Goal: Task Accomplishment & Management: Manage account settings

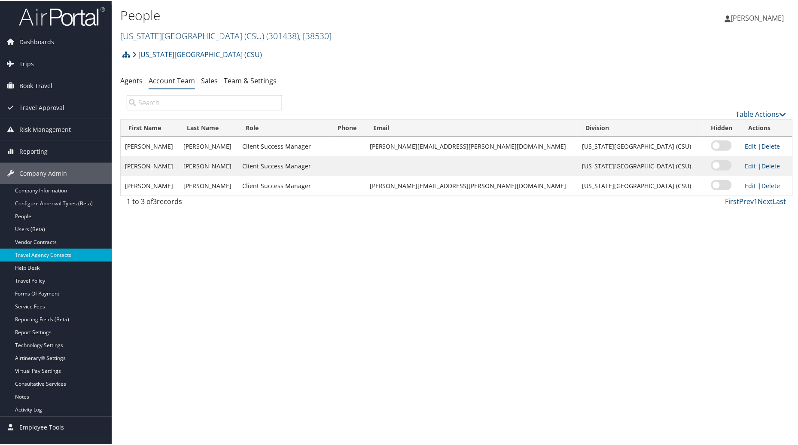
click at [218, 37] on link "California State University (CSU) ( 301438 ) , [ 38530 ]" at bounding box center [225, 35] width 211 height 12
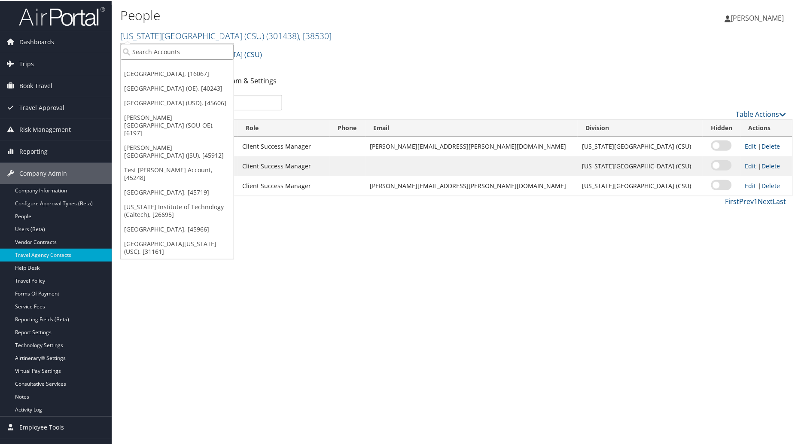
click at [140, 51] on input "search" at bounding box center [177, 51] width 113 height 16
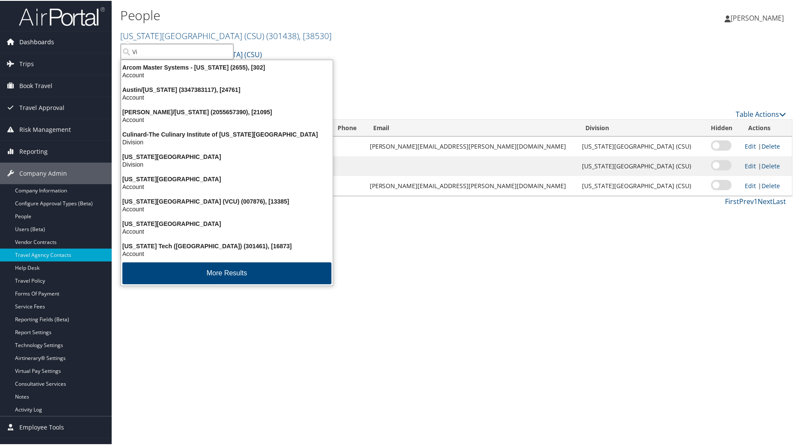
type input "V"
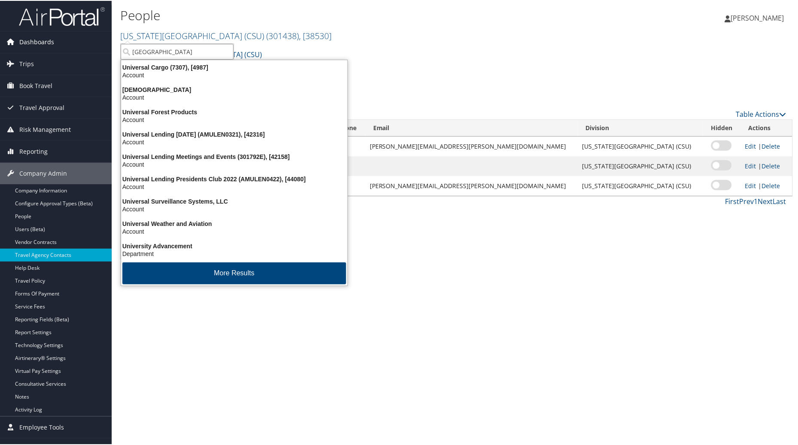
type input "University of Virgin"
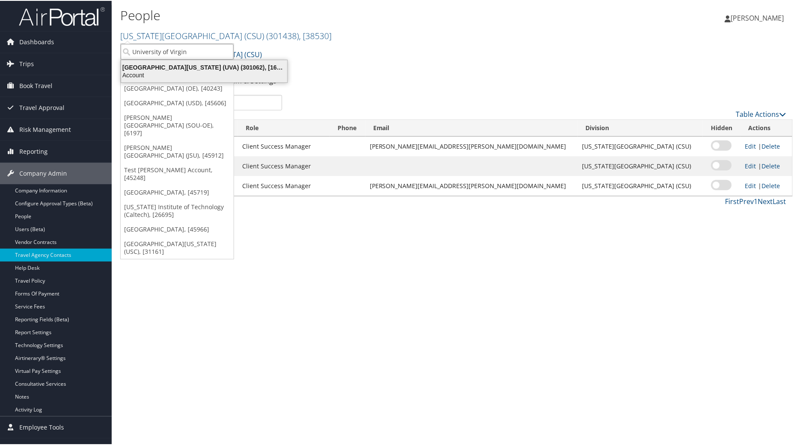
click at [162, 73] on div "Account" at bounding box center [204, 74] width 177 height 8
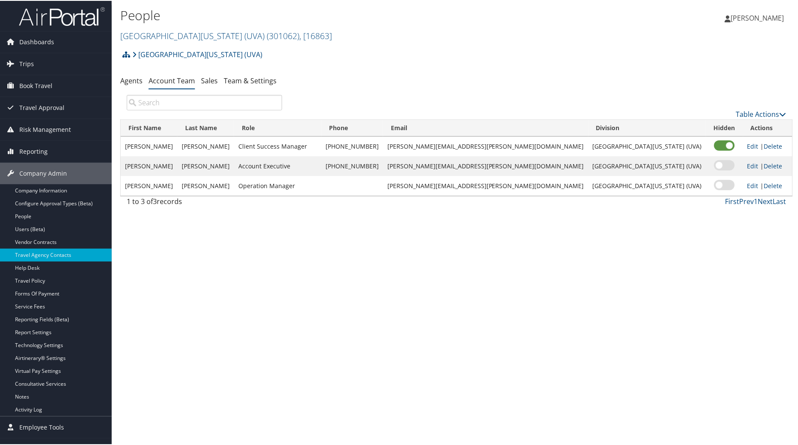
click at [291, 355] on div "People University of Virginia (UVA) ( 301062 ) , [ 16863 ] University of Virgin…" at bounding box center [457, 222] width 690 height 445
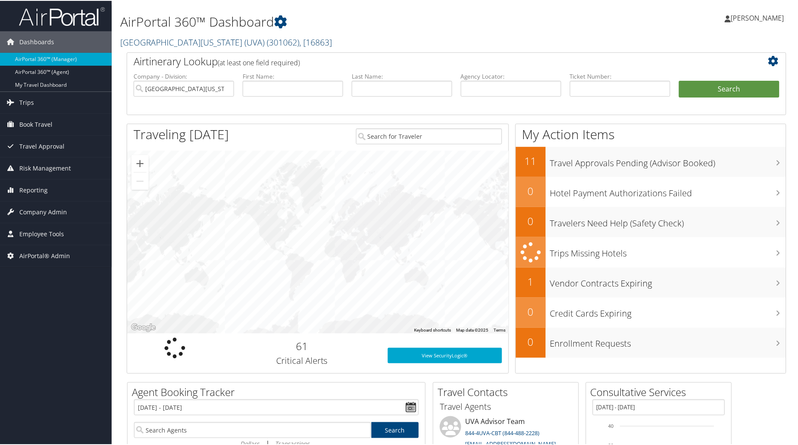
click at [299, 42] on span ", [ 16863 ]" at bounding box center [315, 42] width 33 height 12
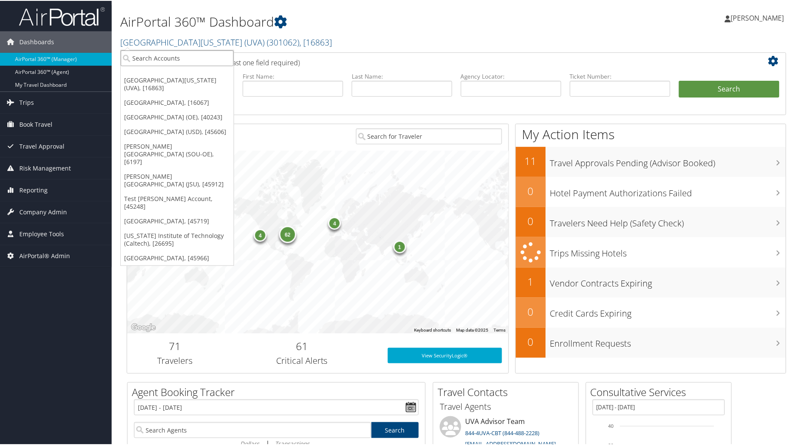
click at [189, 55] on input "search" at bounding box center [177, 57] width 113 height 16
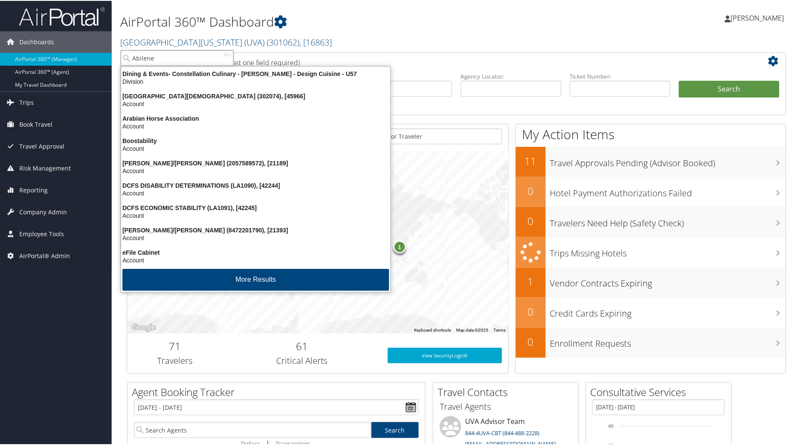
type input "Abilene"
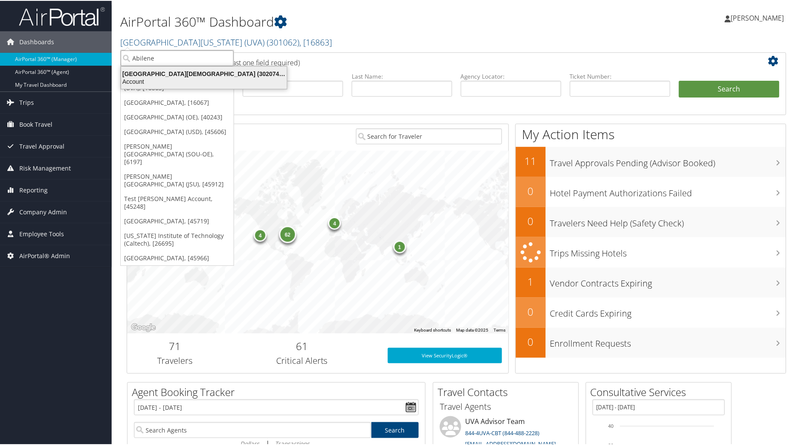
click at [213, 85] on div "Abilene Christian University (302074), [45966] Account" at bounding box center [203, 77] width 163 height 20
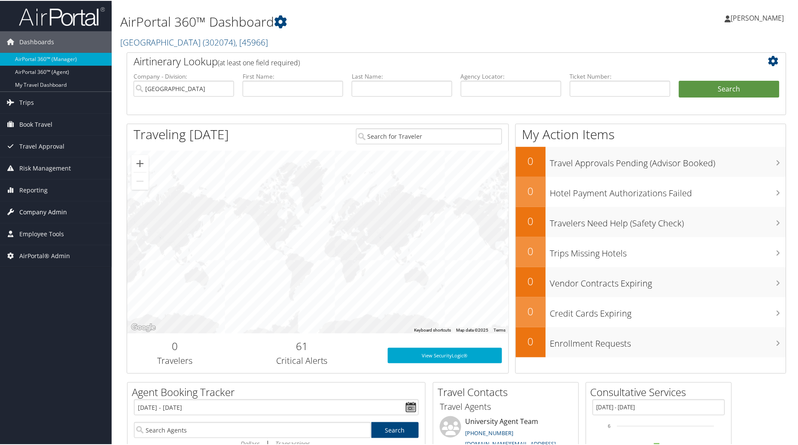
click at [45, 211] on span "Company Admin" at bounding box center [43, 211] width 48 height 21
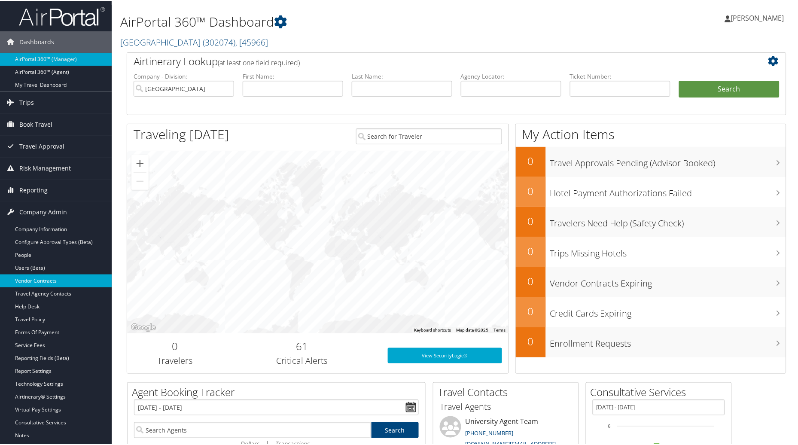
click at [23, 276] on link "Vendor Contracts" at bounding box center [56, 280] width 112 height 13
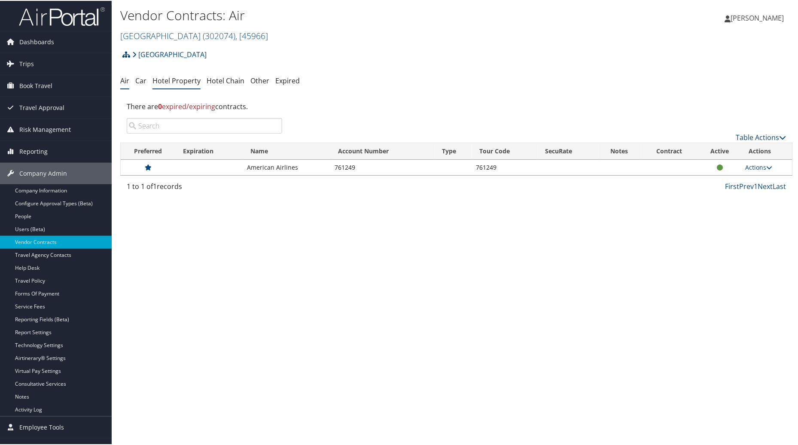
click at [178, 76] on link "Hotel Property" at bounding box center [176, 79] width 48 height 9
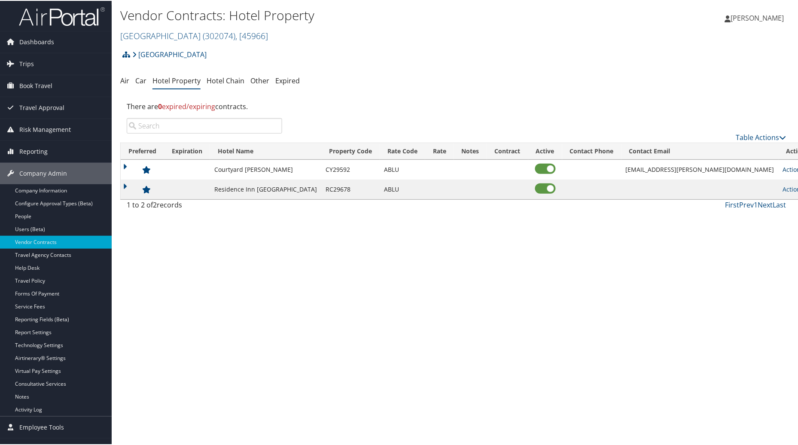
click at [783, 167] on link "Actions" at bounding box center [796, 168] width 27 height 8
click at [694, 245] on div "Vendor Contracts: Hotel Property Abilene Christian University ( 302074 ) , [ 45…" at bounding box center [457, 222] width 690 height 445
click at [755, 139] on link "Table Actions" at bounding box center [761, 136] width 50 height 9
click at [706, 151] on link "Add New Contract" at bounding box center [732, 150] width 113 height 15
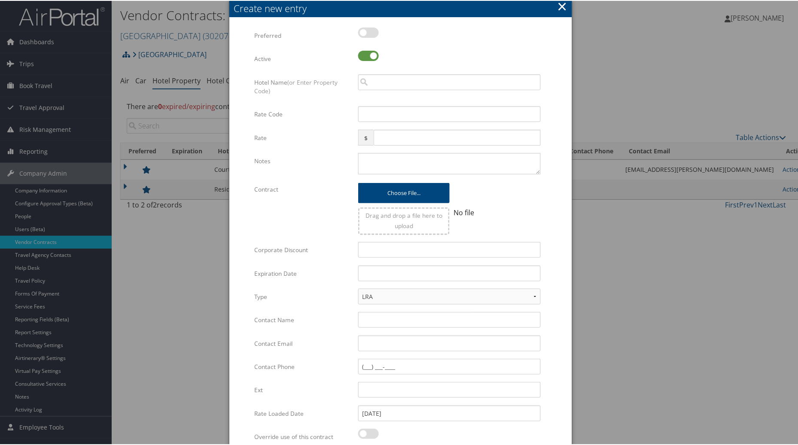
click at [558, 9] on button "×" at bounding box center [562, 5] width 10 height 17
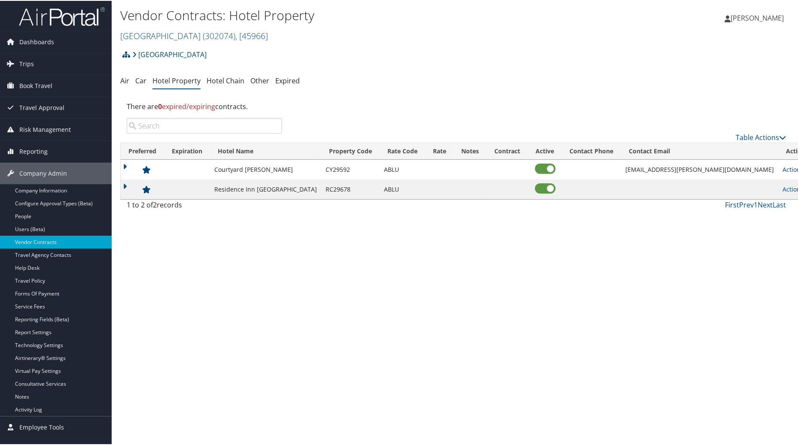
click at [783, 166] on link "Actions" at bounding box center [796, 168] width 27 height 8
click at [761, 181] on icon at bounding box center [761, 182] width 8 height 6
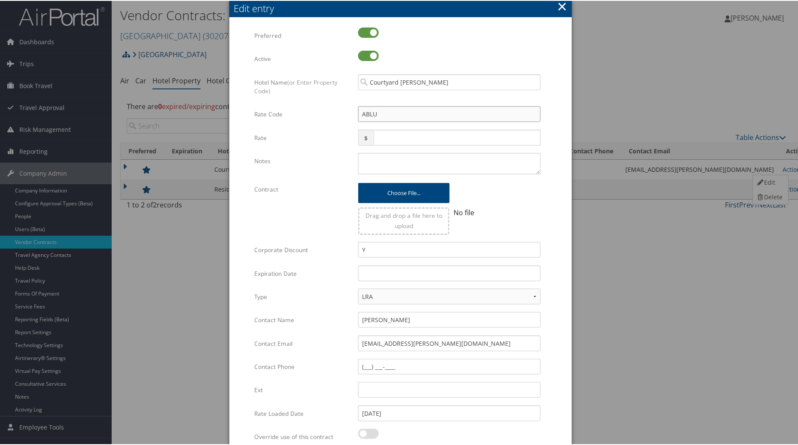
click at [394, 113] on input "ABLU" at bounding box center [449, 113] width 183 height 16
type input "ABL"
checkbox input "true"
type input "ABI"
drag, startPoint x: 796, startPoint y: 82, endPoint x: 795, endPoint y: 242, distance: 159.8
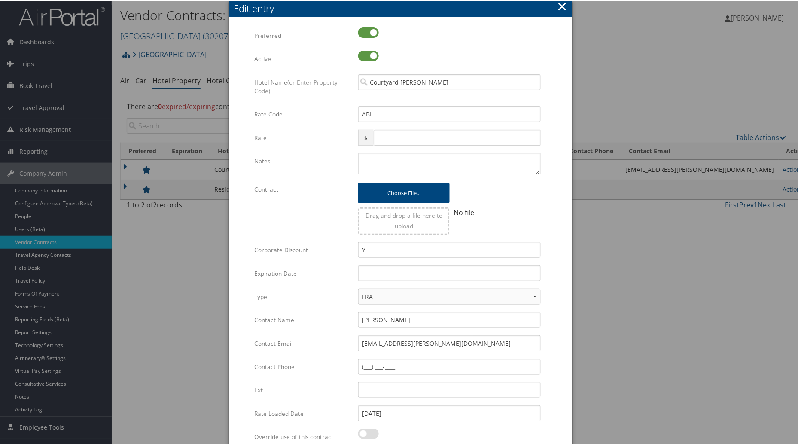
click at [795, 242] on div at bounding box center [400, 222] width 801 height 445
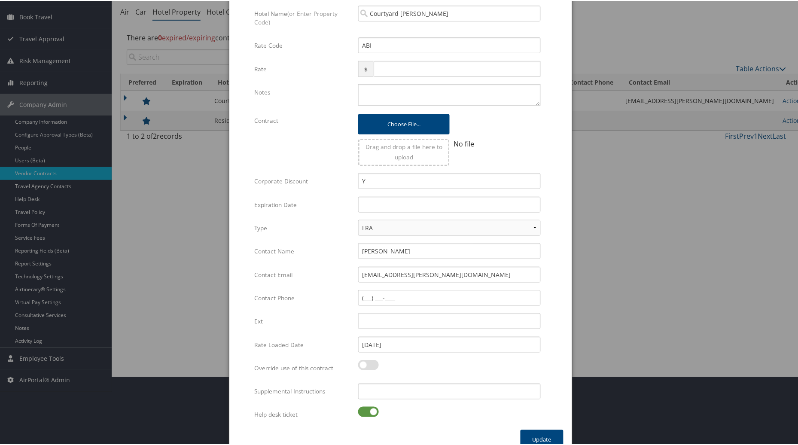
scroll to position [81, 0]
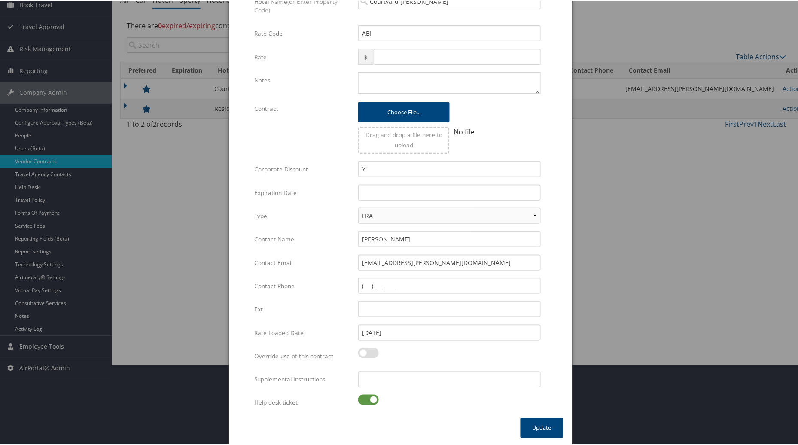
click at [371, 400] on label at bounding box center [368, 399] width 21 height 10
click at [368, 400] on input "checkbox" at bounding box center [365, 401] width 6 height 6
checkbox input "false"
click at [542, 423] on button "Update" at bounding box center [542, 427] width 43 height 20
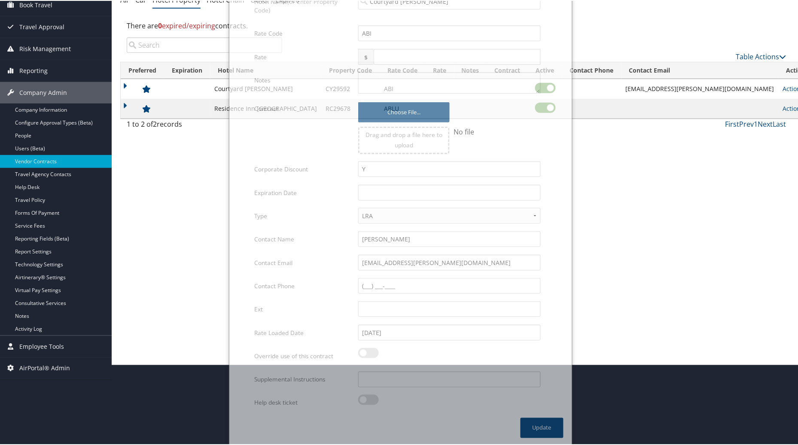
scroll to position [15, 0]
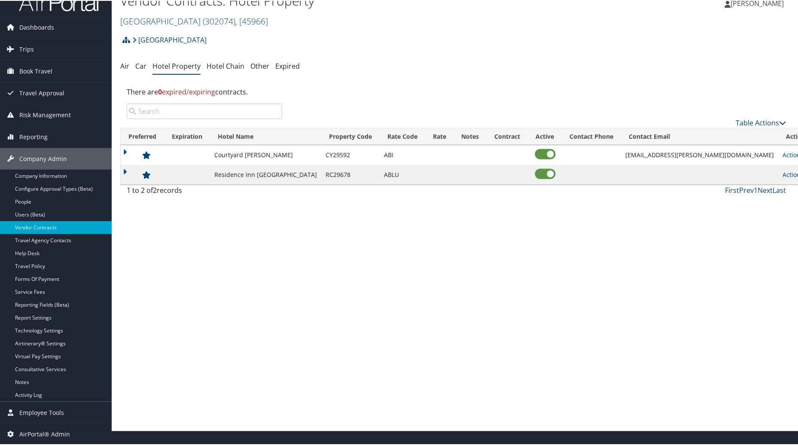
click at [783, 175] on link "Actions" at bounding box center [796, 174] width 27 height 8
click at [764, 186] on link "Edit" at bounding box center [769, 187] width 33 height 15
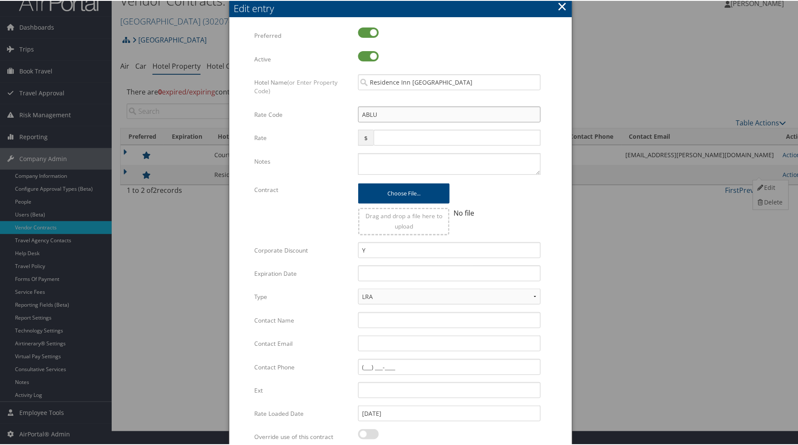
click at [382, 113] on input "ABLU" at bounding box center [449, 114] width 183 height 16
type input "ABL"
checkbox input "true"
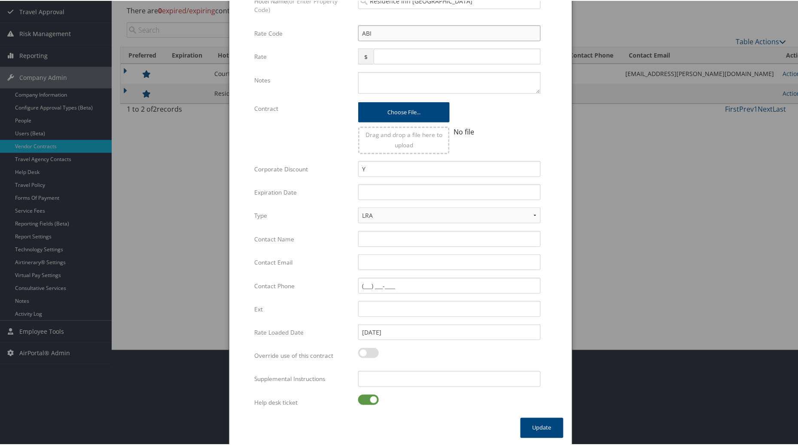
type input "ABI"
click at [369, 396] on label at bounding box center [368, 399] width 21 height 10
click at [368, 398] on input "checkbox" at bounding box center [365, 401] width 6 height 6
checkbox input "false"
click at [545, 426] on button "Update" at bounding box center [542, 427] width 43 height 20
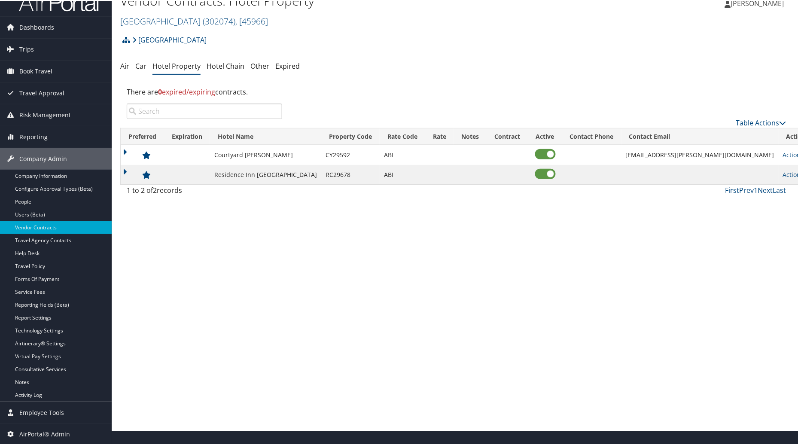
scroll to position [15, 0]
click at [783, 153] on link "Actions" at bounding box center [796, 154] width 27 height 8
click at [763, 167] on icon at bounding box center [761, 167] width 8 height 6
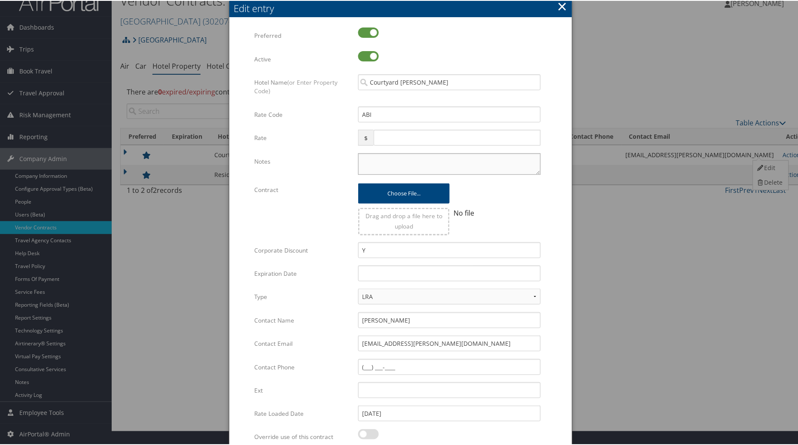
click at [384, 163] on textarea "Notes" at bounding box center [449, 162] width 183 height 21
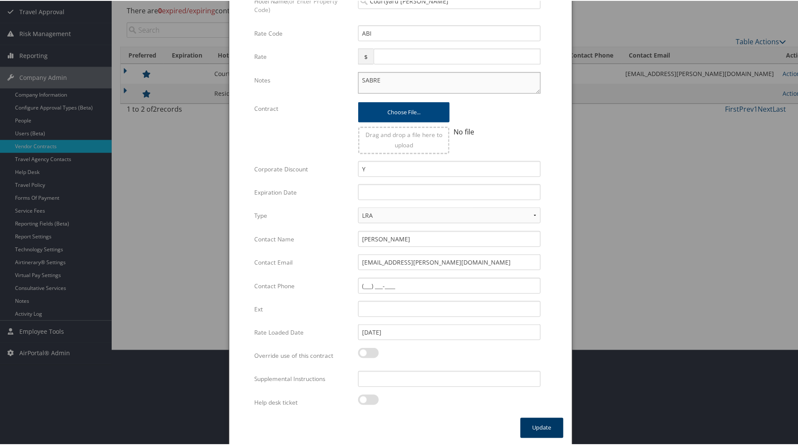
type textarea "SABRE"
click at [534, 424] on button "Update" at bounding box center [542, 427] width 43 height 20
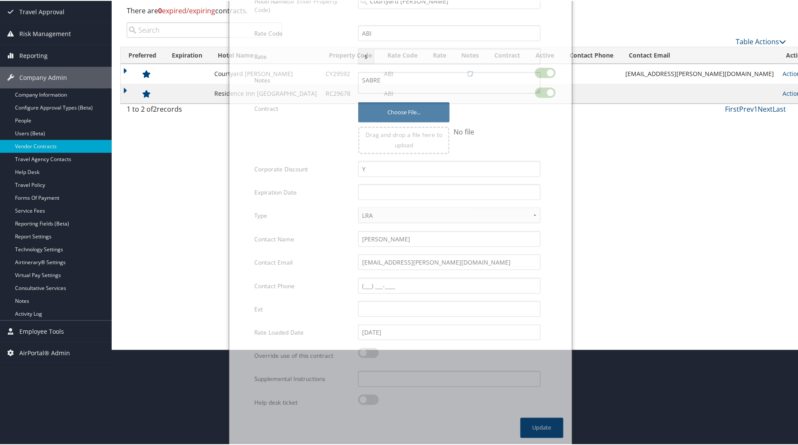
scroll to position [15, 0]
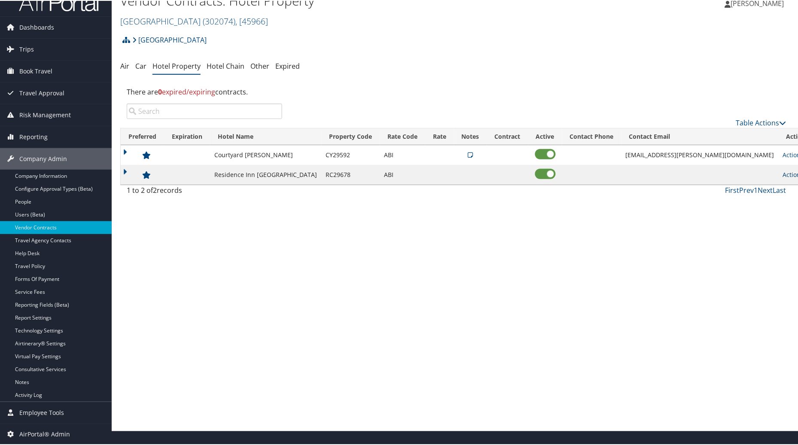
click at [783, 172] on link "Actions" at bounding box center [796, 174] width 27 height 8
click at [762, 183] on link "Edit" at bounding box center [769, 187] width 33 height 15
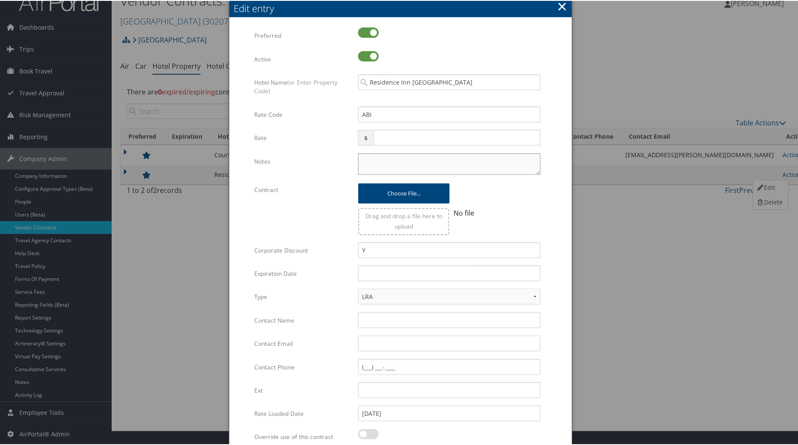
click at [388, 168] on textarea "Notes" at bounding box center [449, 162] width 183 height 21
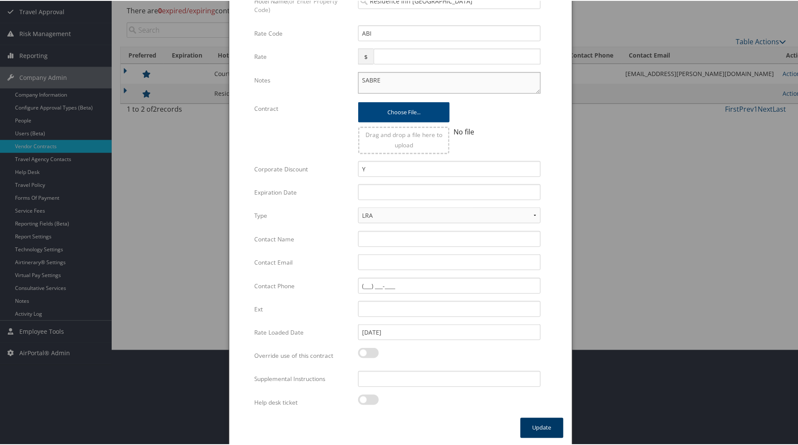
type textarea "SABRE"
click at [540, 432] on button "Update" at bounding box center [542, 427] width 43 height 20
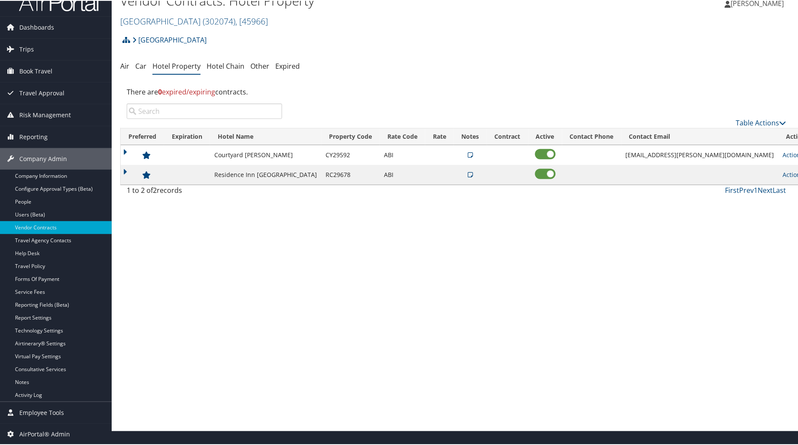
scroll to position [15, 0]
click at [473, 173] on icon at bounding box center [470, 174] width 5 height 6
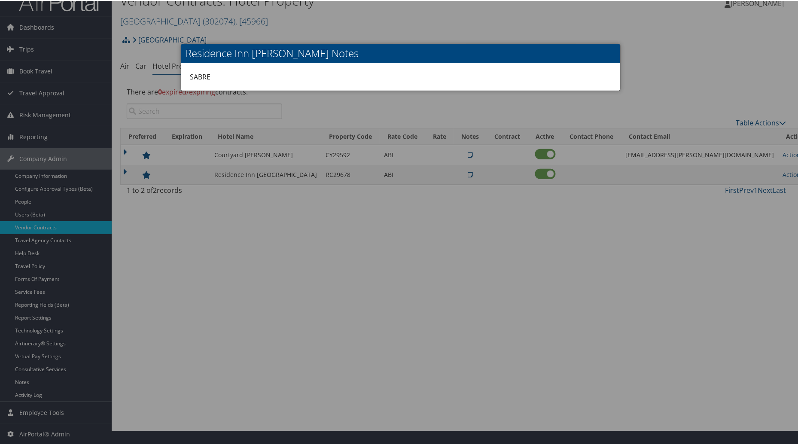
click at [648, 59] on div at bounding box center [400, 222] width 801 height 445
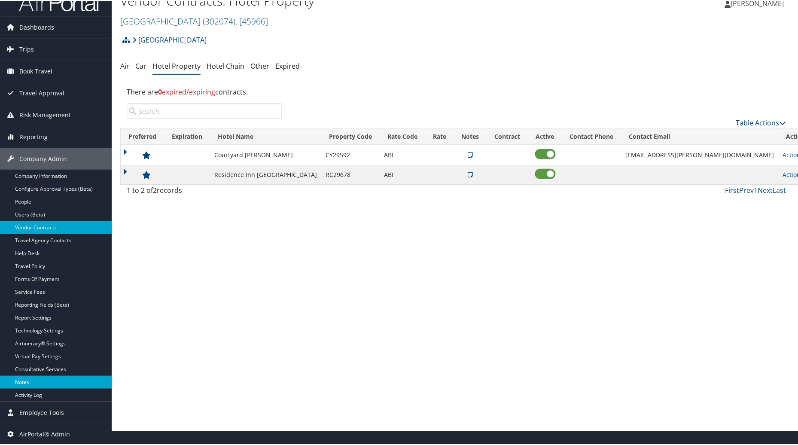
click at [31, 381] on link "Notes" at bounding box center [56, 381] width 112 height 13
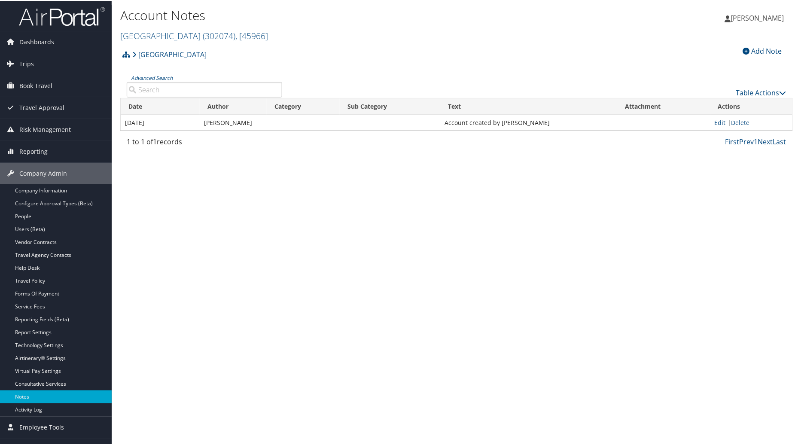
click at [749, 50] on div "Add Note" at bounding box center [763, 50] width 48 height 10
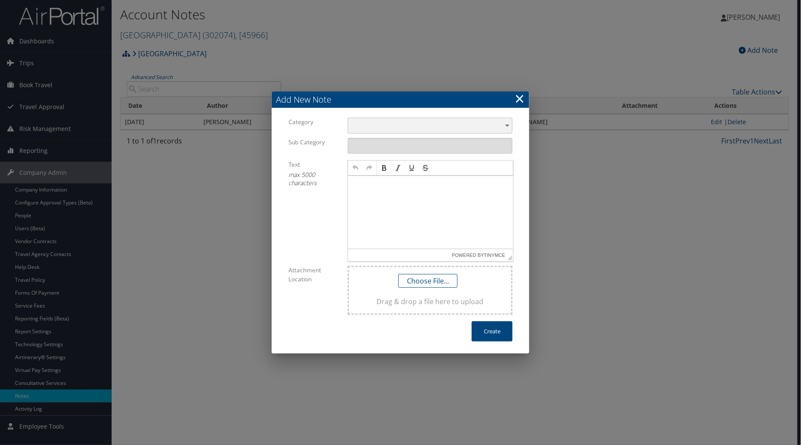
click at [509, 123] on div "​" at bounding box center [430, 126] width 165 height 16
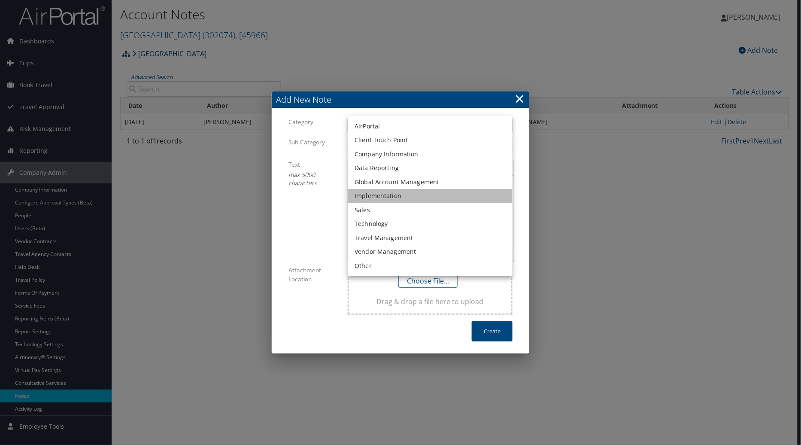
click at [394, 199] on li "Implementation" at bounding box center [430, 196] width 165 height 14
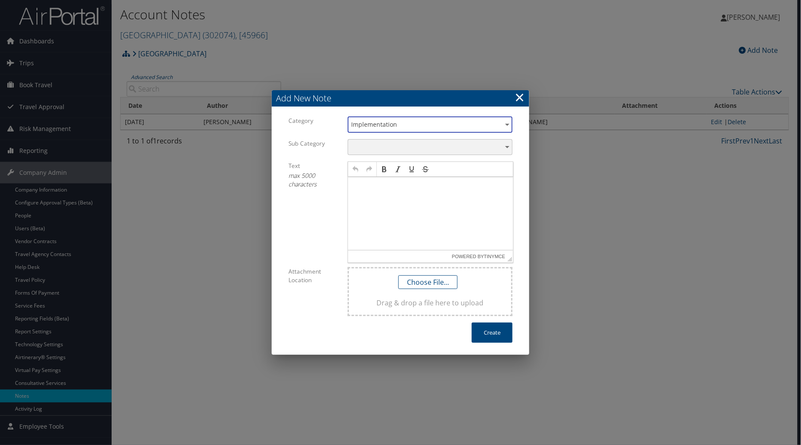
click at [379, 148] on div "​" at bounding box center [430, 147] width 165 height 16
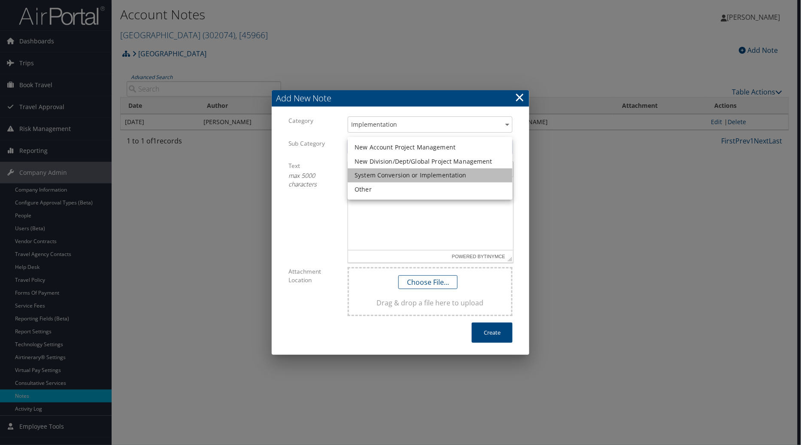
click at [381, 177] on li "System Conversion or Implementation" at bounding box center [430, 175] width 165 height 14
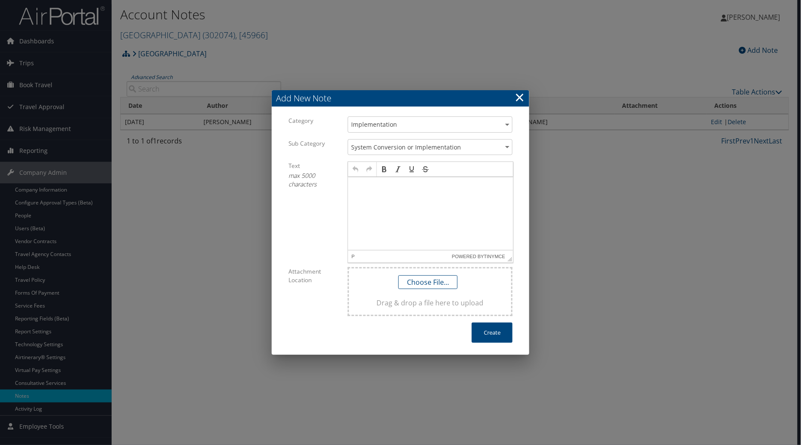
click at [362, 183] on p at bounding box center [430, 185] width 158 height 7
drag, startPoint x: 490, startPoint y: 331, endPoint x: 503, endPoint y: 331, distance: 13.3
click at [503, 331] on button "Create" at bounding box center [492, 333] width 41 height 20
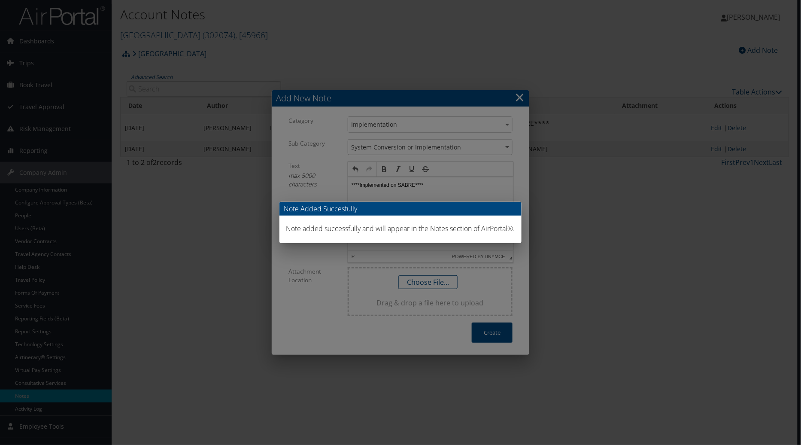
click at [524, 97] on div "Note Added Succesfully Note added successfully and will appear in the Notes sec…" at bounding box center [400, 222] width 801 height 445
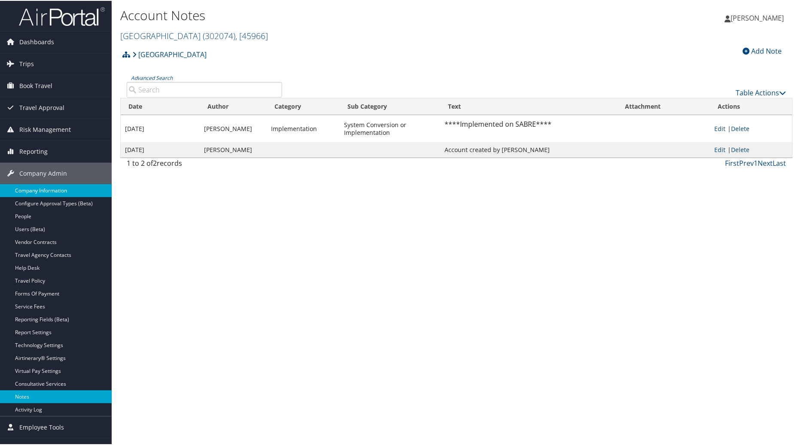
click at [40, 191] on link "Company Information" at bounding box center [56, 189] width 112 height 13
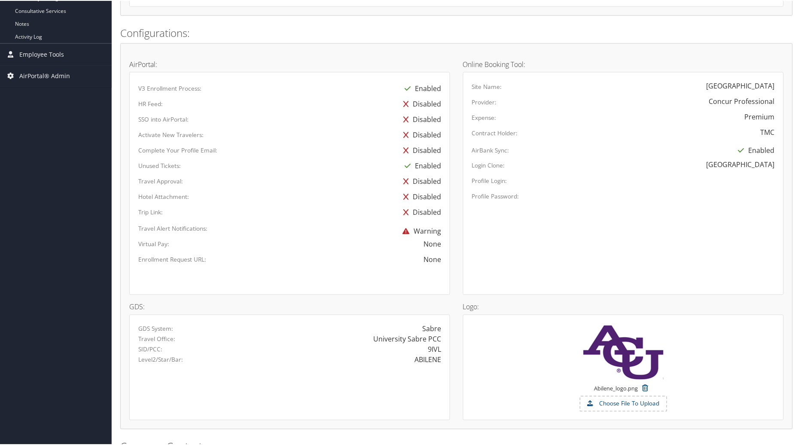
scroll to position [467, 0]
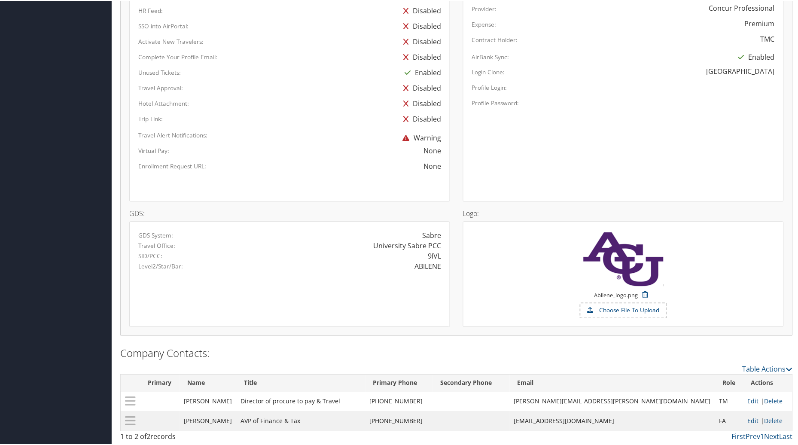
click at [310, 187] on div at bounding box center [290, 183] width 316 height 15
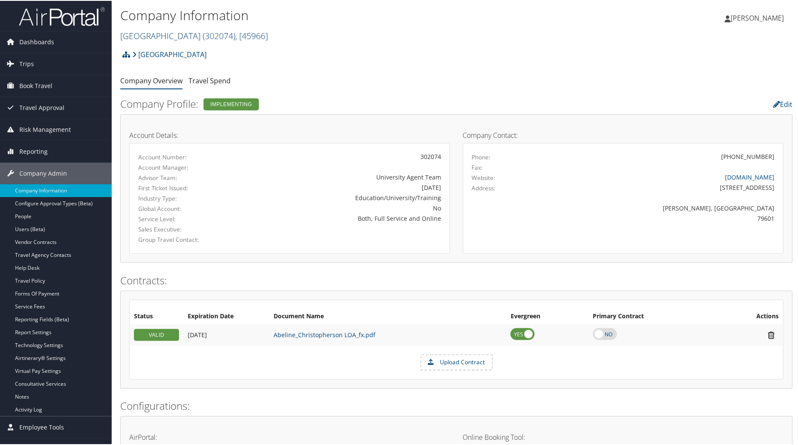
click at [203, 33] on link "Abilene Christian University ( 302074 ) , [ 45966 ]" at bounding box center [194, 35] width 148 height 12
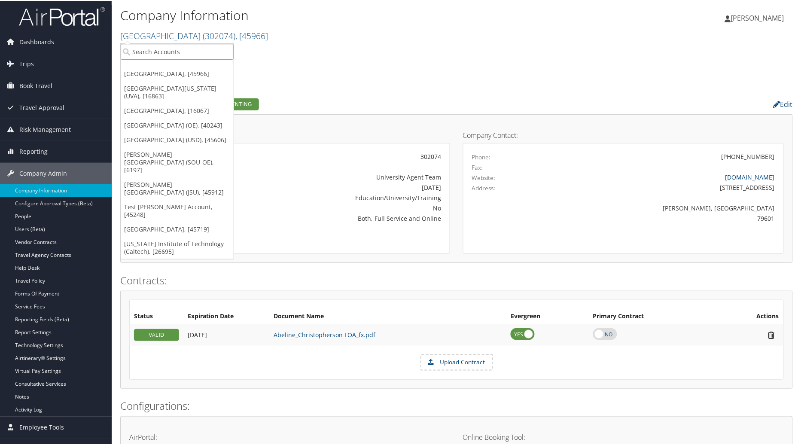
click at [156, 53] on input "search" at bounding box center [177, 51] width 113 height 16
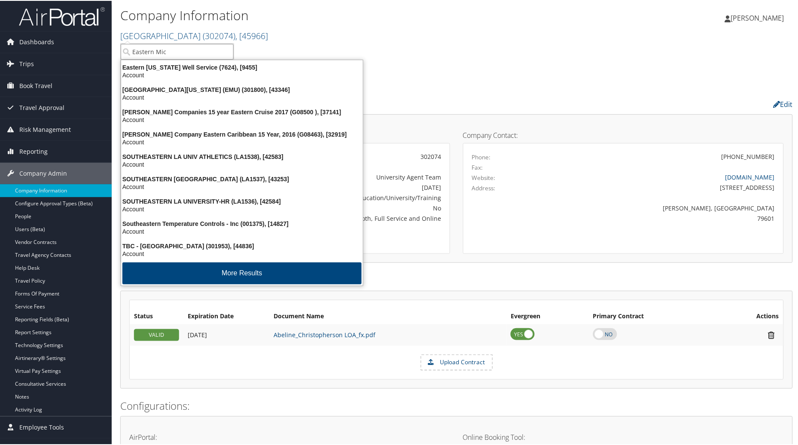
type input "Eastern Mich"
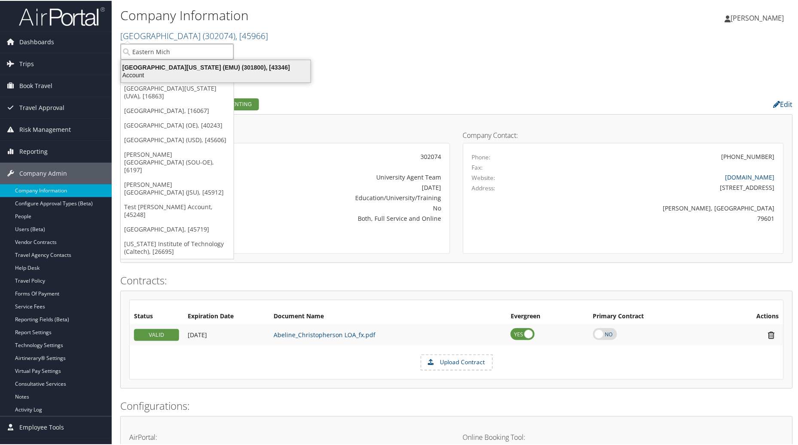
click at [169, 73] on div "Account" at bounding box center [216, 74] width 200 height 8
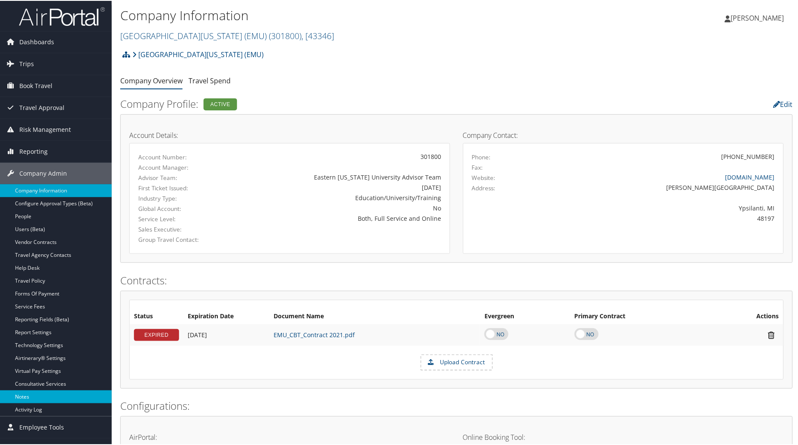
click at [40, 392] on link "Notes" at bounding box center [56, 396] width 112 height 13
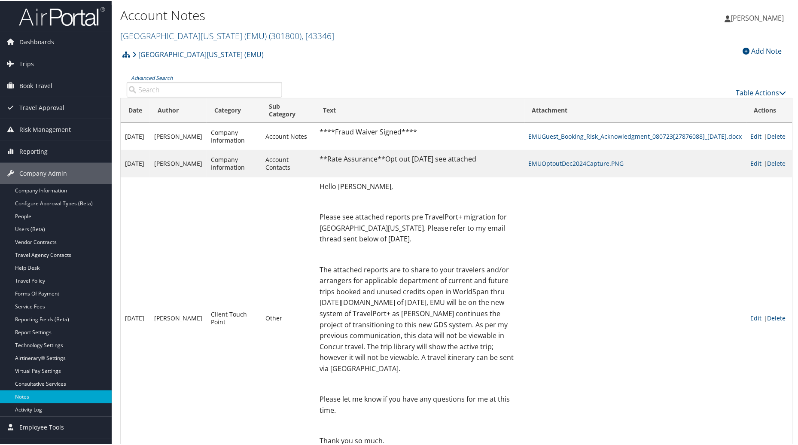
click at [762, 48] on div "Add Note" at bounding box center [763, 50] width 48 height 10
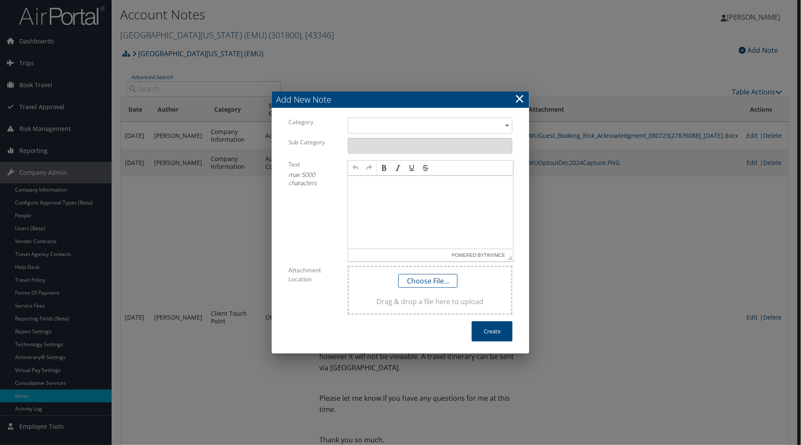
click at [521, 100] on link "×" at bounding box center [520, 98] width 10 height 17
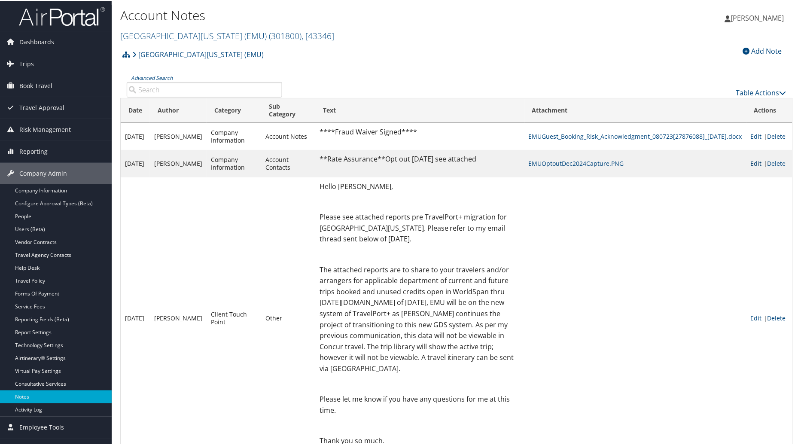
click at [759, 158] on link "Edit" at bounding box center [756, 162] width 11 height 8
select select "21"
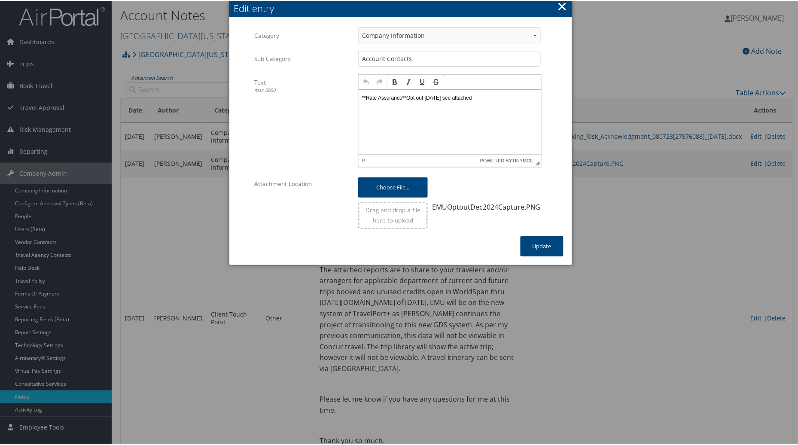
click at [498, 98] on p "**Rate Assurance**Opt out 12.13.24 see attached" at bounding box center [450, 97] width 176 height 7
click at [542, 245] on button "Update" at bounding box center [542, 245] width 43 height 20
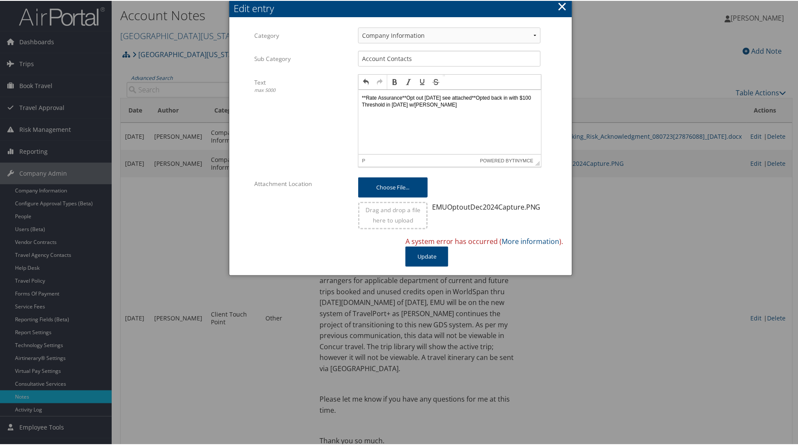
click at [563, 3] on button "×" at bounding box center [562, 5] width 10 height 17
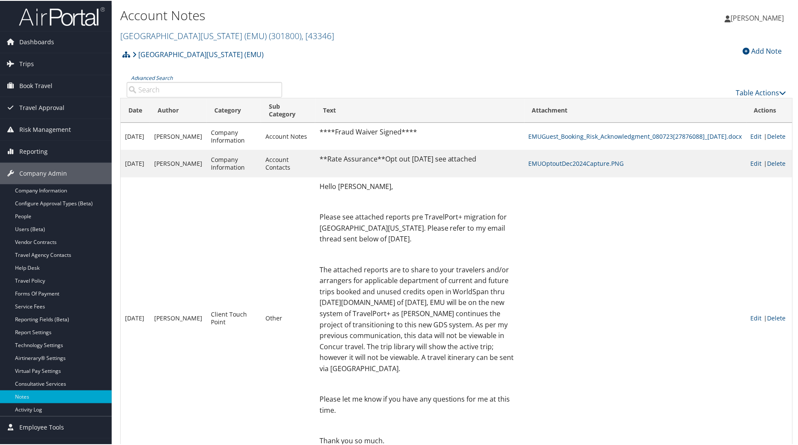
click at [748, 49] on div "Add Note" at bounding box center [763, 50] width 48 height 10
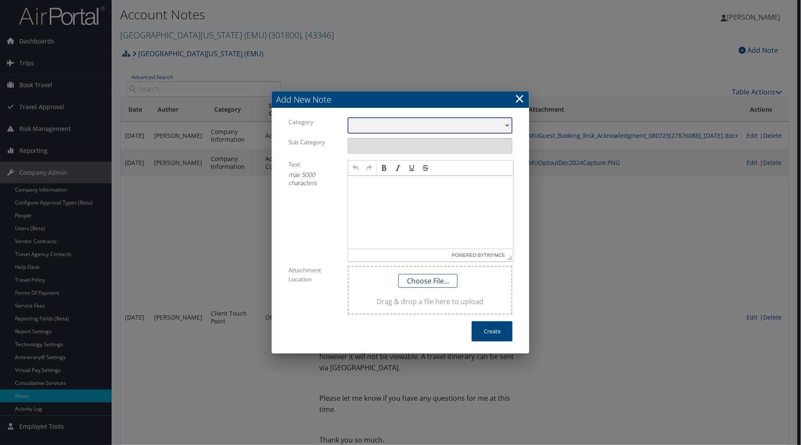
click at [508, 125] on div "​" at bounding box center [430, 126] width 165 height 16
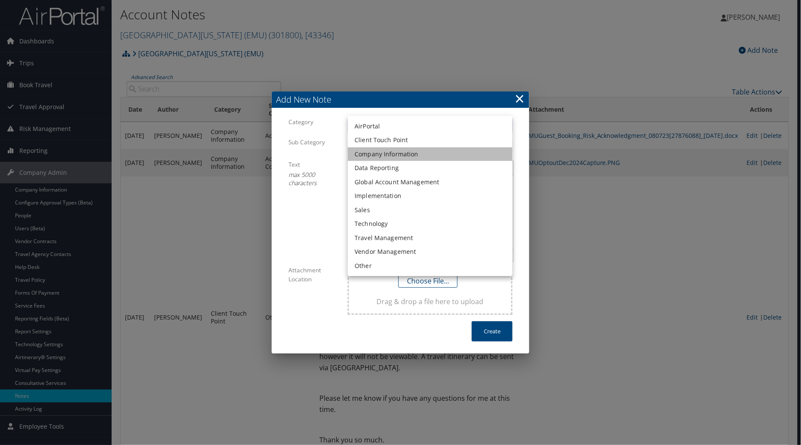
click at [406, 151] on li "Company Information" at bounding box center [430, 154] width 165 height 14
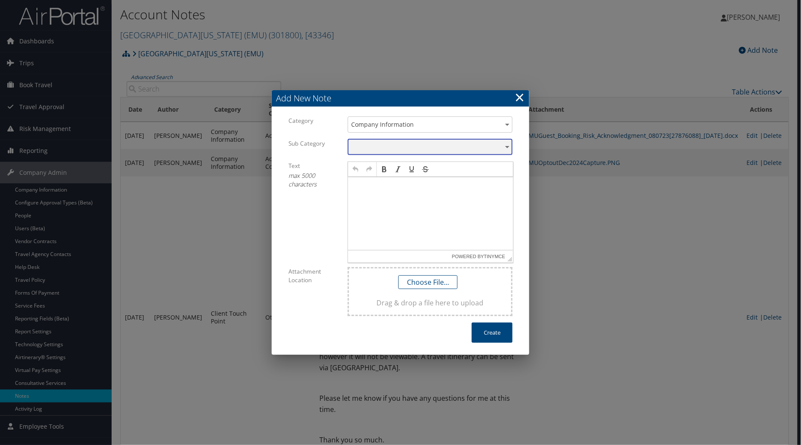
click at [444, 145] on div "​" at bounding box center [430, 147] width 165 height 16
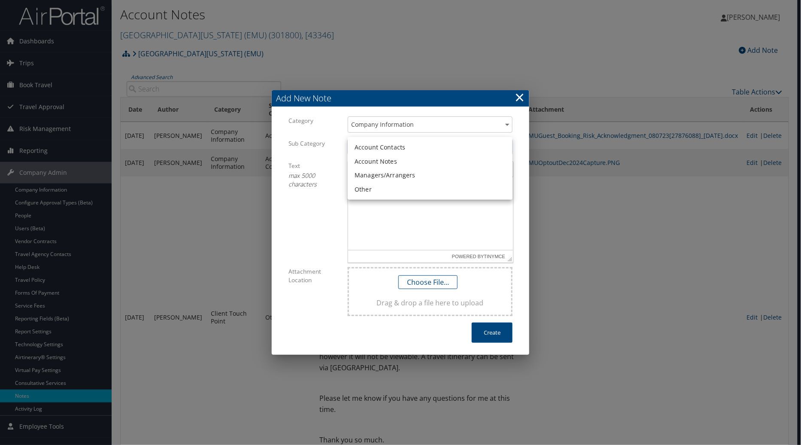
click at [385, 188] on li "Other" at bounding box center [430, 190] width 165 height 14
click at [374, 183] on p at bounding box center [430, 185] width 158 height 7
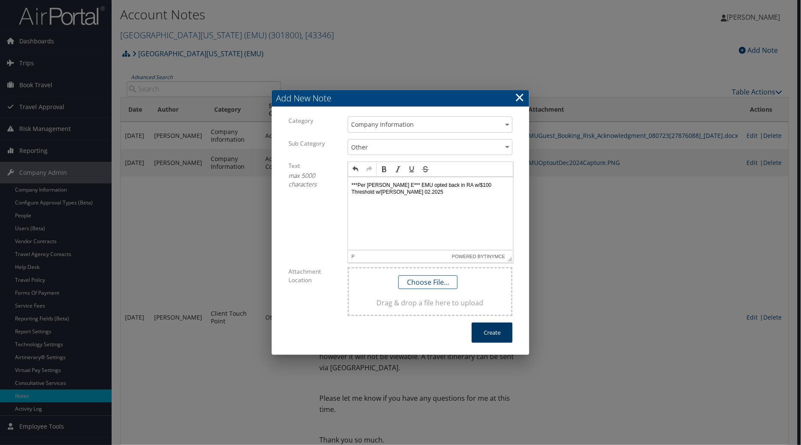
click at [500, 333] on button "Create" at bounding box center [492, 333] width 41 height 20
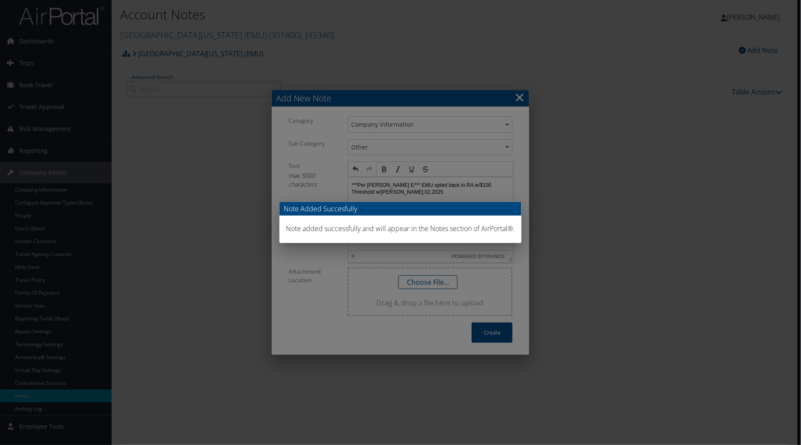
click at [523, 101] on div "Note Added Succesfully Note added successfully and will appear in the Notes sec…" at bounding box center [400, 222] width 801 height 445
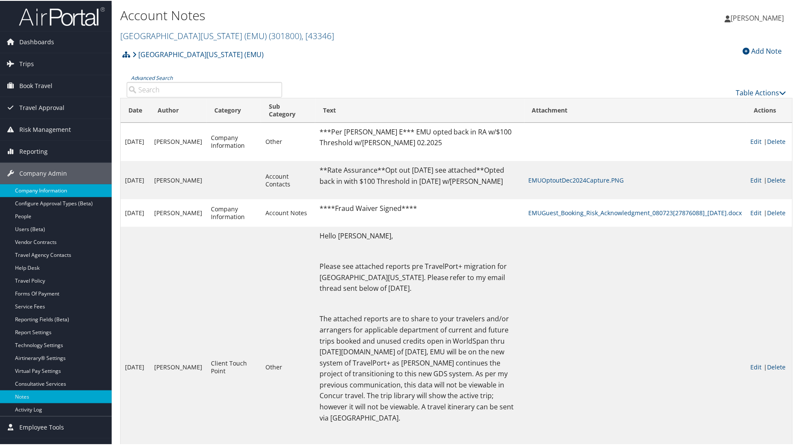
click at [40, 190] on link "Company Information" at bounding box center [56, 189] width 112 height 13
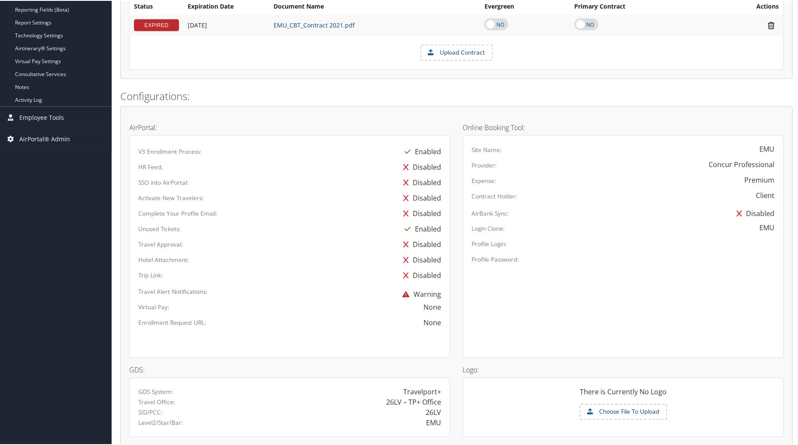
scroll to position [522, 0]
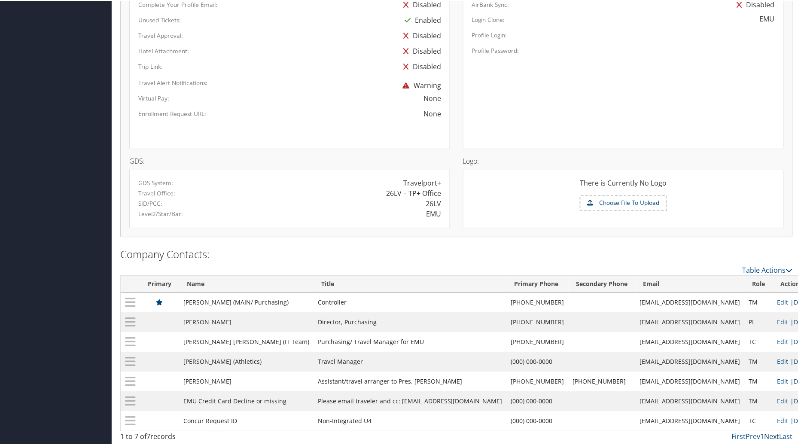
click at [767, 435] on link "Next" at bounding box center [771, 435] width 15 height 9
click at [745, 265] on link "Table Actions" at bounding box center [768, 269] width 50 height 9
click at [630, 247] on div at bounding box center [400, 222] width 801 height 445
click at [765, 265] on link "Table Actions" at bounding box center [768, 269] width 50 height 9
click at [700, 279] on link "New Contact" at bounding box center [732, 282] width 113 height 15
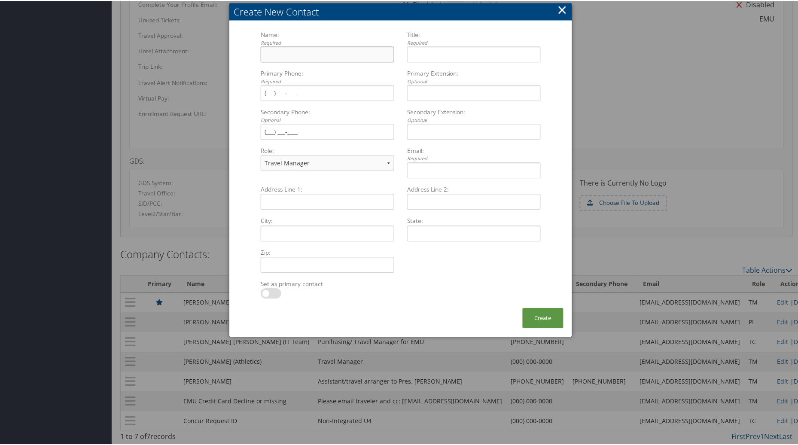
click at [269, 50] on input "Name: Required Multiple values The selected items contain different values for …" at bounding box center [328, 54] width 134 height 16
type input "Rate Assurance"
click at [426, 49] on input "Title: Required Multiple values The selected items contain different values for…" at bounding box center [474, 54] width 134 height 16
type input "$100 Threshold"
click at [267, 90] on input "Primary Phone: Required Multiple values The selected items contain different va…" at bounding box center [328, 92] width 134 height 16
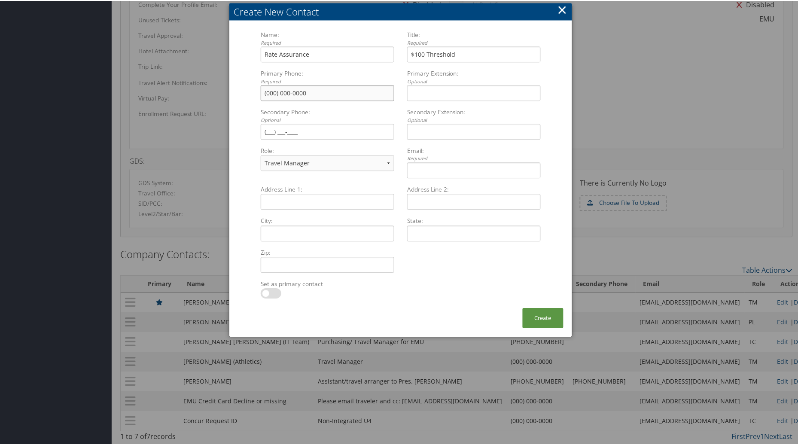
type input "(000) 000-0000"
click at [269, 126] on input "Secondary Phone: Optional Multiple values The selected items contain different …" at bounding box center [328, 131] width 134 height 16
type input "(000) 000-0000"
click at [383, 157] on select "Travel Manager Executive Purchasing/Legal Finance HR Manager Technical contact" at bounding box center [328, 162] width 134 height 16
select select "TC"
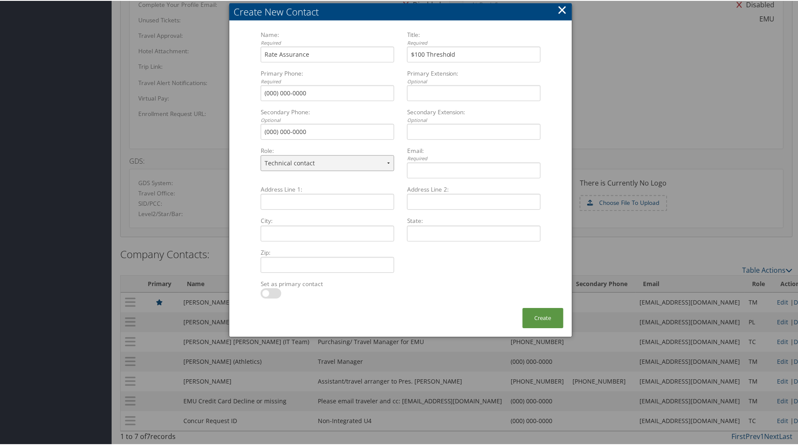
click at [261, 154] on select "Travel Manager Executive Purchasing/Legal Finance HR Manager Technical contact" at bounding box center [328, 162] width 134 height 16
click at [439, 171] on input "Email: Required Multiple values The selected items contain different values for…" at bounding box center [474, 169] width 134 height 16
click at [411, 168] on input "0@cbtravel.com" at bounding box center [474, 169] width 134 height 16
type input "info@cbtravel.com"
click at [538, 312] on button "Create" at bounding box center [543, 317] width 41 height 20
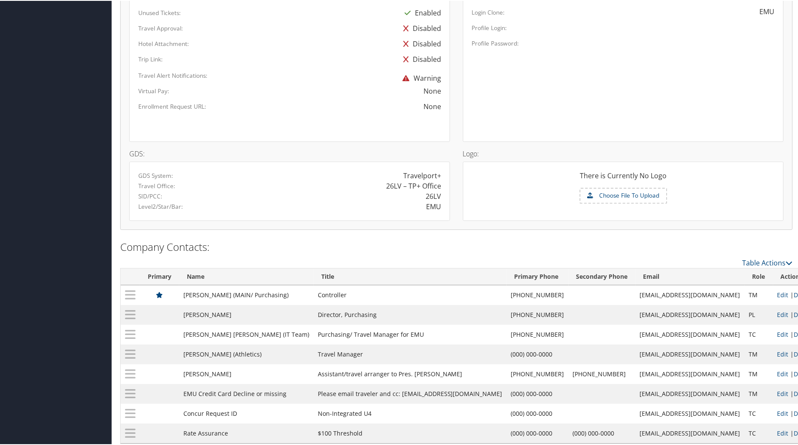
scroll to position [542, 0]
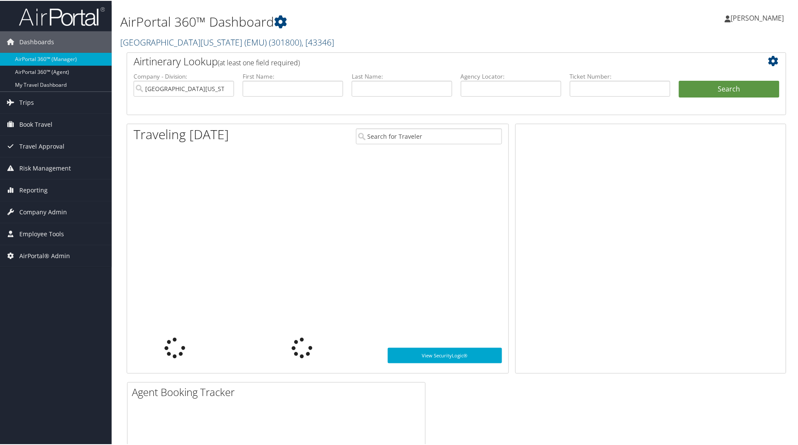
click at [269, 39] on span "( 301800 )" at bounding box center [285, 42] width 33 height 12
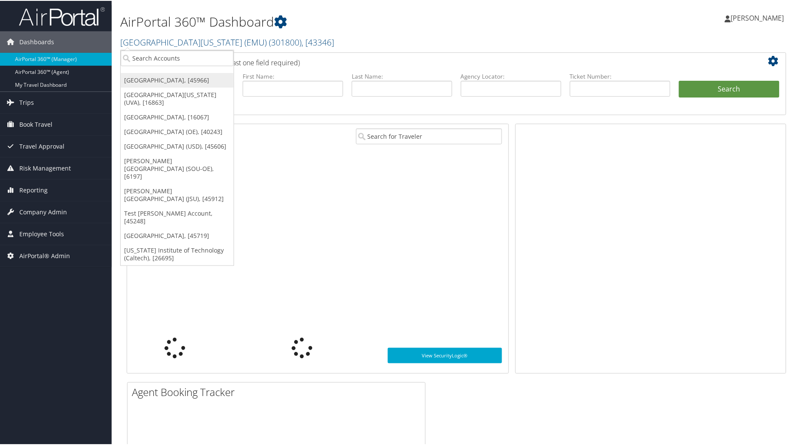
click at [161, 79] on link "[GEOGRAPHIC_DATA], [45966]" at bounding box center [177, 79] width 113 height 15
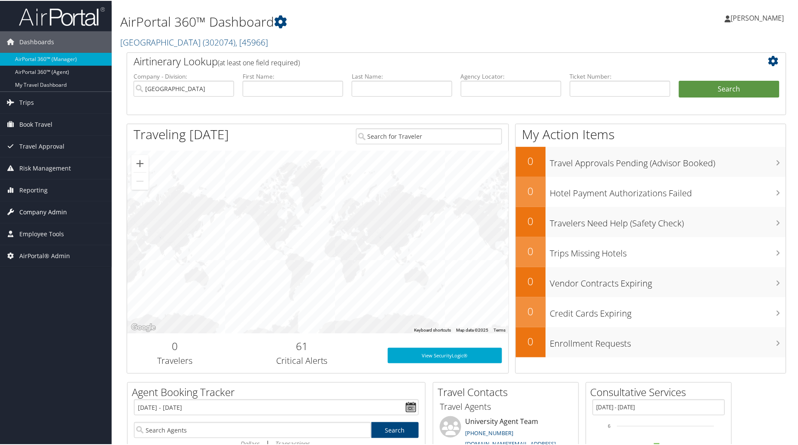
click at [53, 211] on span "Company Admin" at bounding box center [43, 211] width 48 height 21
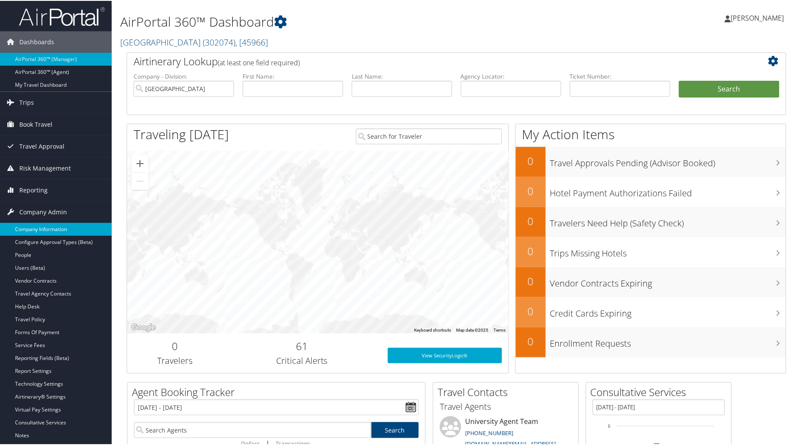
click at [43, 225] on link "Company Information" at bounding box center [56, 228] width 112 height 13
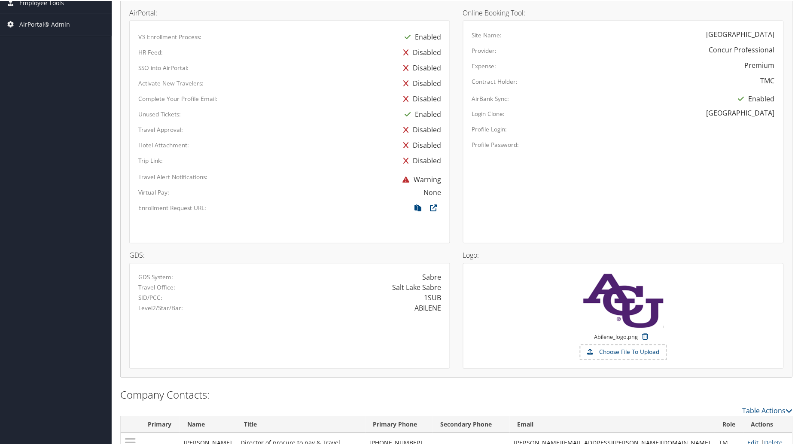
scroll to position [467, 0]
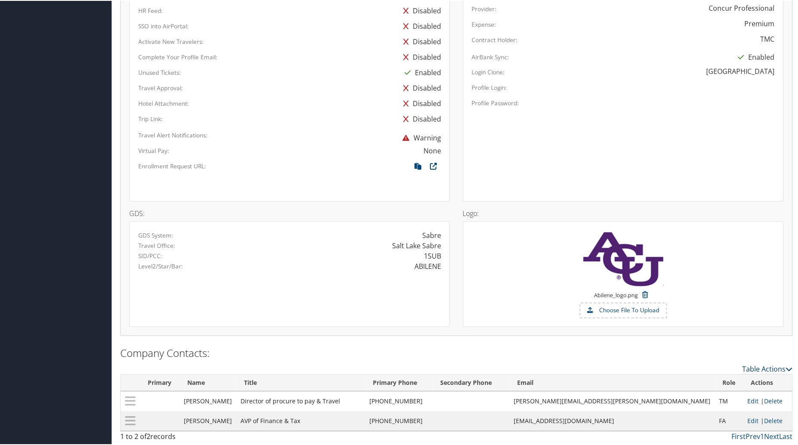
click at [749, 363] on link "Table Actions" at bounding box center [768, 367] width 50 height 9
click at [703, 379] on link "New Contact" at bounding box center [732, 381] width 113 height 15
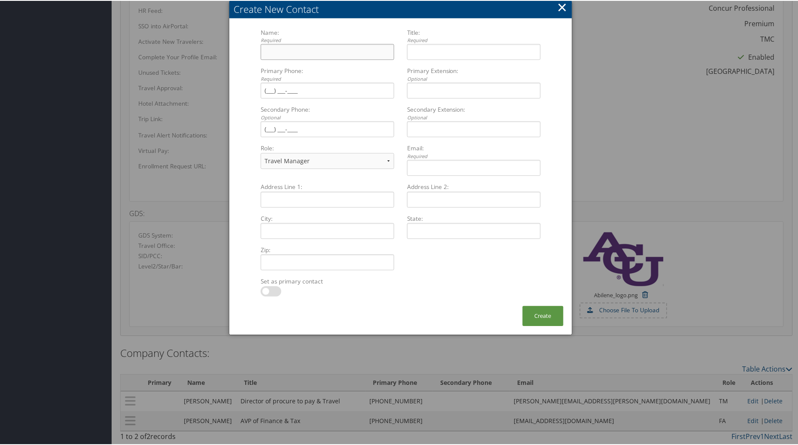
click at [278, 51] on input "Name: Required Multiple values The selected items contain different values for …" at bounding box center [328, 51] width 134 height 16
type input "Shorts Travel"
type input "Athletic Travel"
click at [269, 87] on input "Primary Phone: Required Multiple values The selected items contain different va…" at bounding box center [328, 90] width 134 height 16
type input "(000) 000-0000"
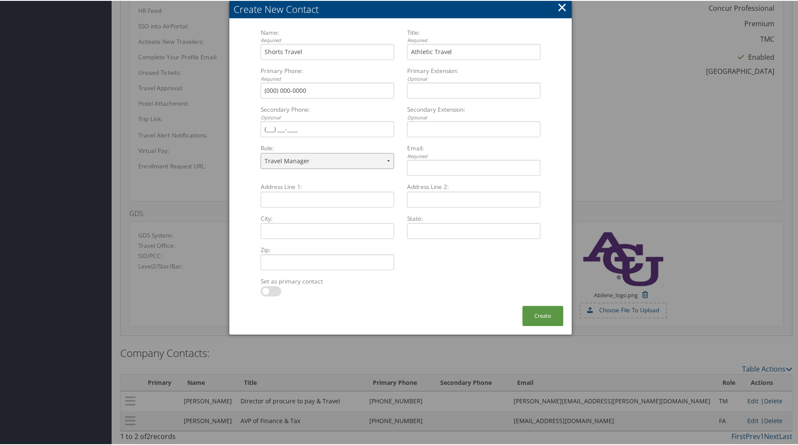
click at [385, 162] on select "Travel Manager Executive Purchasing/Legal Finance HR Manager Technical contact" at bounding box center [328, 160] width 134 height 16
select select "TC"
click at [261, 152] on select "Travel Manager Executive Purchasing/Legal Finance HR Manager Technical contact" at bounding box center [328, 160] width 134 height 16
click at [427, 161] on input "Email: Required Multiple values The selected items contain different values for…" at bounding box center [474, 167] width 134 height 16
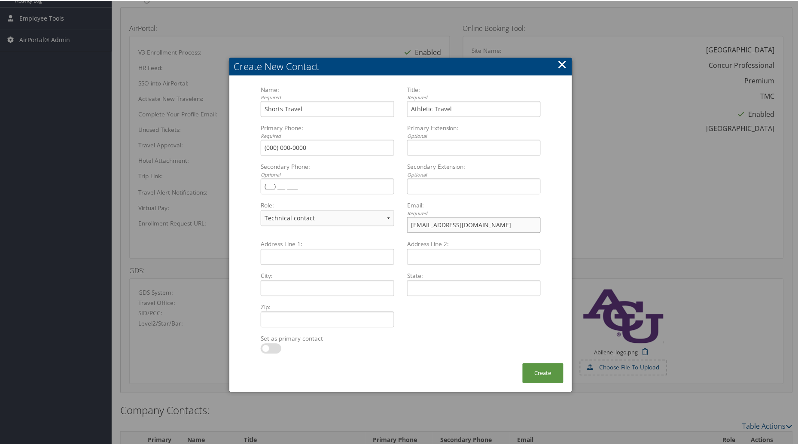
scroll to position [371, 0]
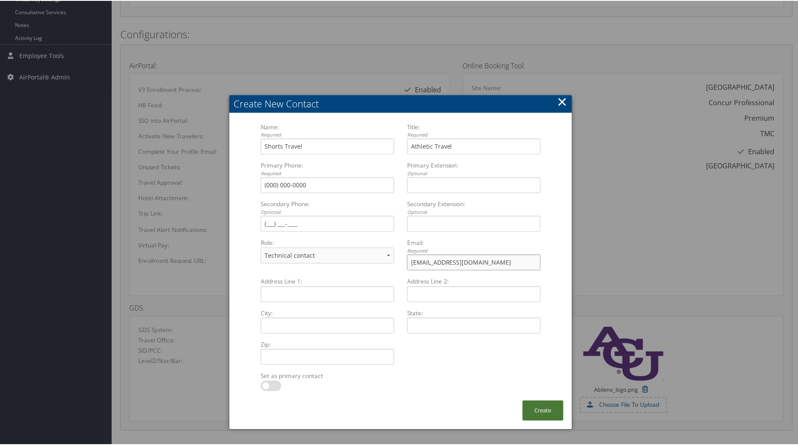
type input "[EMAIL_ADDRESS][DOMAIN_NAME]"
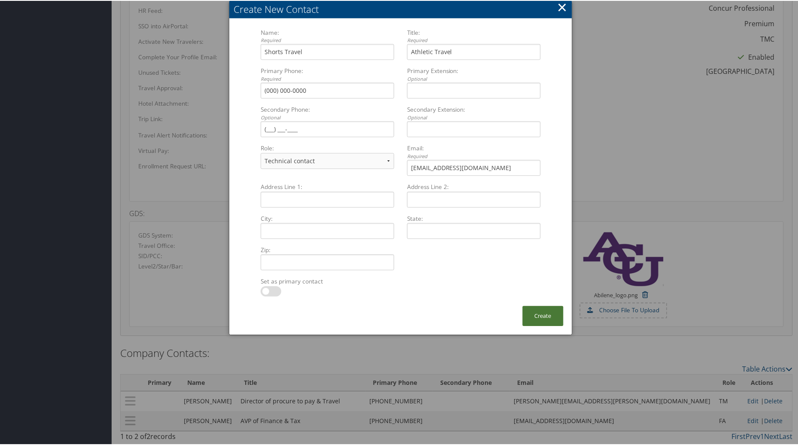
click at [539, 312] on button "Create" at bounding box center [543, 315] width 41 height 20
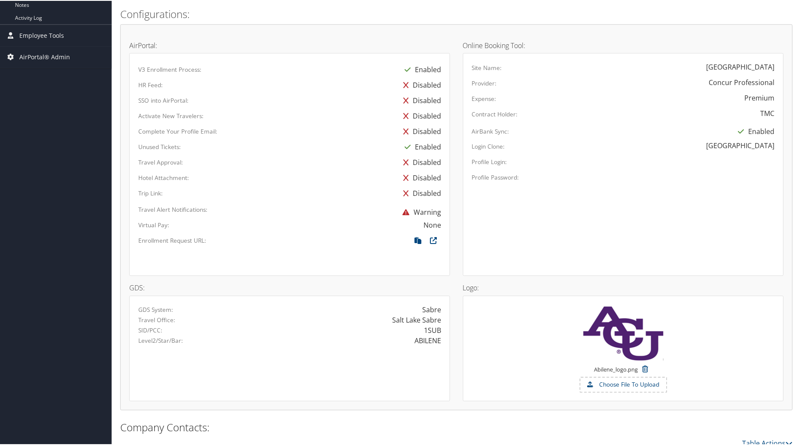
click at [796, 241] on div "Company Information Abilene Christian University ( 302074 ) , [ 45966 ] Abilene…" at bounding box center [457, 73] width 690 height 931
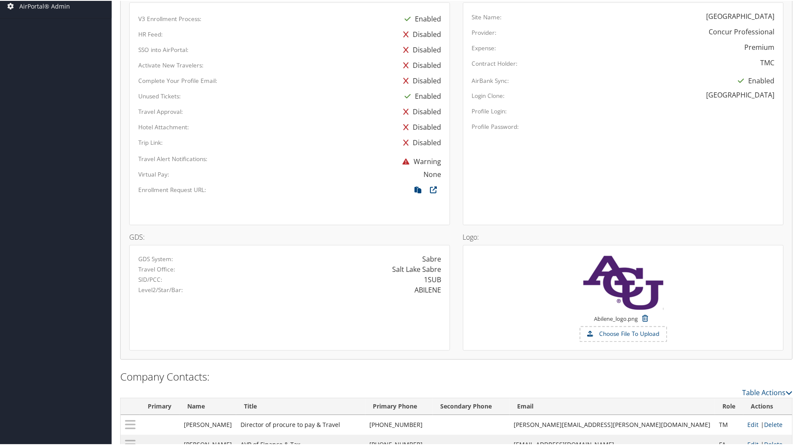
scroll to position [487, 0]
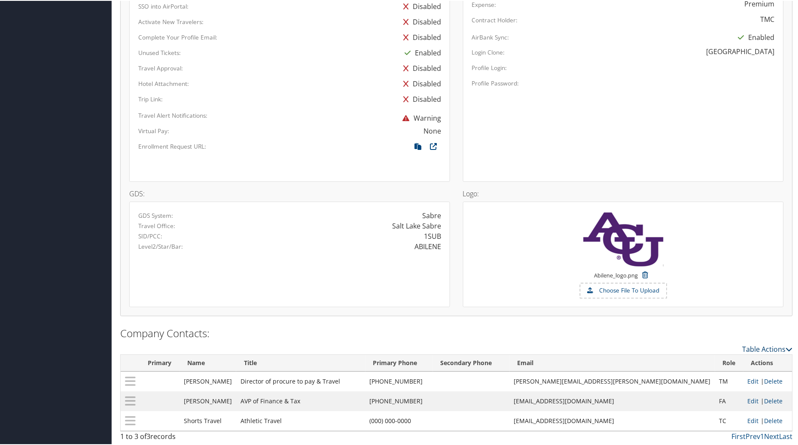
click at [757, 345] on link "Table Actions" at bounding box center [768, 348] width 50 height 9
click at [694, 358] on link "New Contact" at bounding box center [732, 361] width 113 height 15
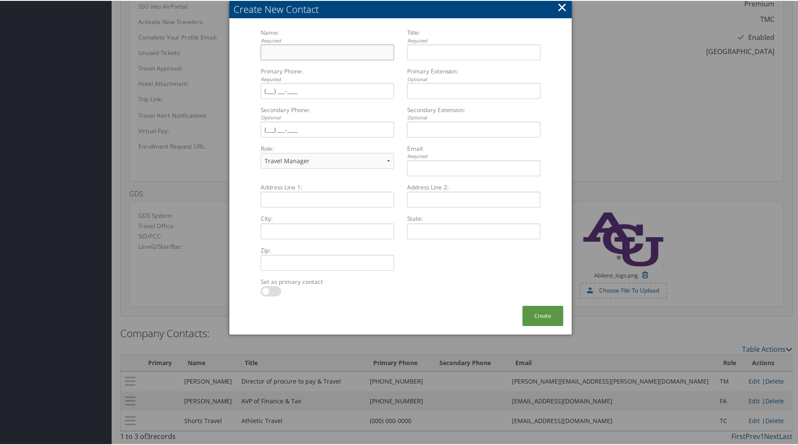
click at [271, 49] on input "Name: Required Multiple values The selected items contain different values for …" at bounding box center [328, 51] width 134 height 16
type input "Study Abroad"
type input "ACU Study Abroad"
click at [269, 90] on input "Primary Phone: Required Multiple values The selected items contain different va…" at bounding box center [328, 90] width 134 height 16
type input "(325) 674-6167"
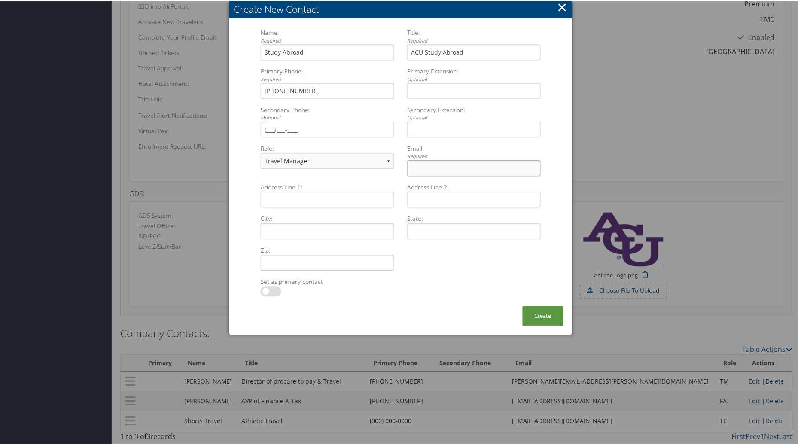
click at [418, 166] on input "Email: Required Multiple values The selected items contain different values for…" at bounding box center [474, 167] width 134 height 16
type input "sara.parker@acu.edu"
click at [542, 318] on button "Create" at bounding box center [543, 315] width 41 height 20
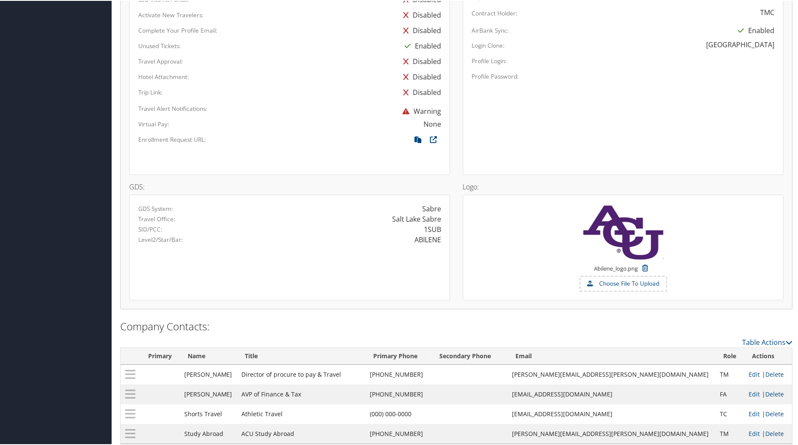
scroll to position [505, 0]
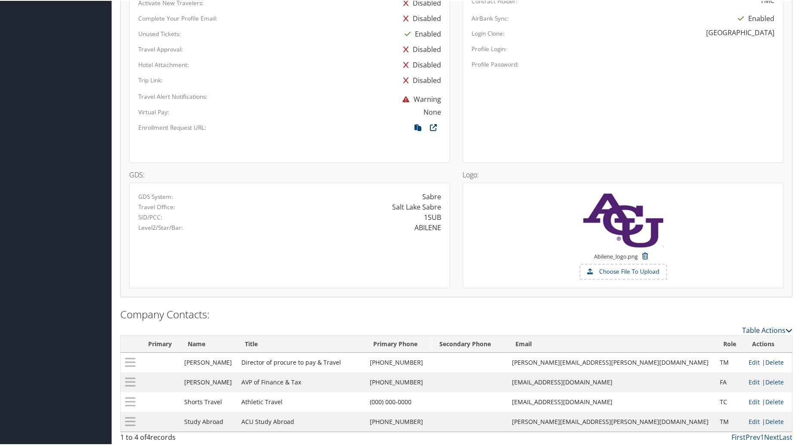
click at [764, 327] on link "Table Actions" at bounding box center [768, 329] width 50 height 9
click at [706, 342] on link "New Contact" at bounding box center [732, 342] width 113 height 15
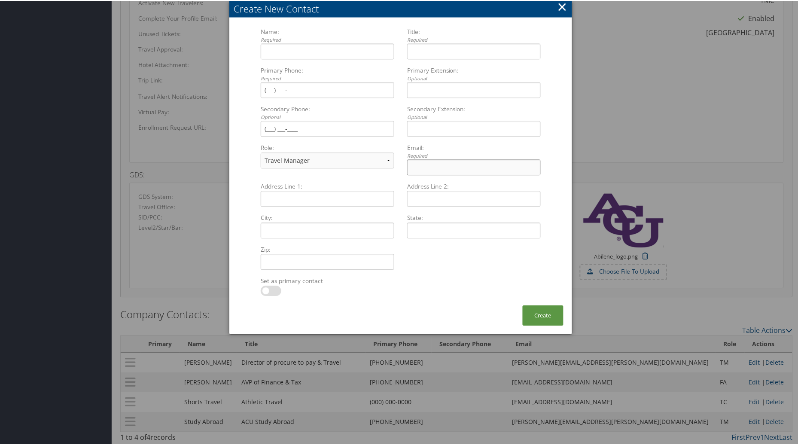
click at [424, 164] on input "Email: Required Multiple values The selected items contain different values for…" at bounding box center [474, 166] width 134 height 16
type input "travel@acu.edu"
click at [291, 51] on input "Name: Required Multiple values The selected items contain different values for …" at bounding box center [328, 51] width 134 height 16
type input "Group Travel Administrators"
type input "ACU Group Travel"
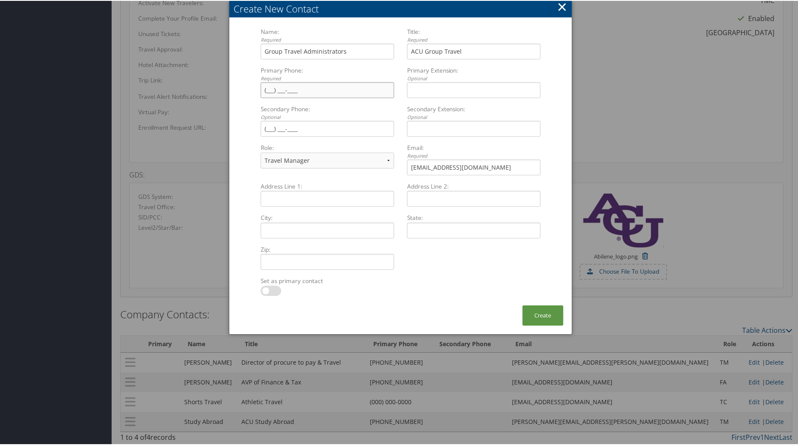
click at [270, 88] on input "Primary Phone: Required Multiple values The selected items contain different va…" at bounding box center [328, 89] width 134 height 16
type input "(000) 000-0000"
click at [544, 318] on button "Create" at bounding box center [543, 314] width 41 height 20
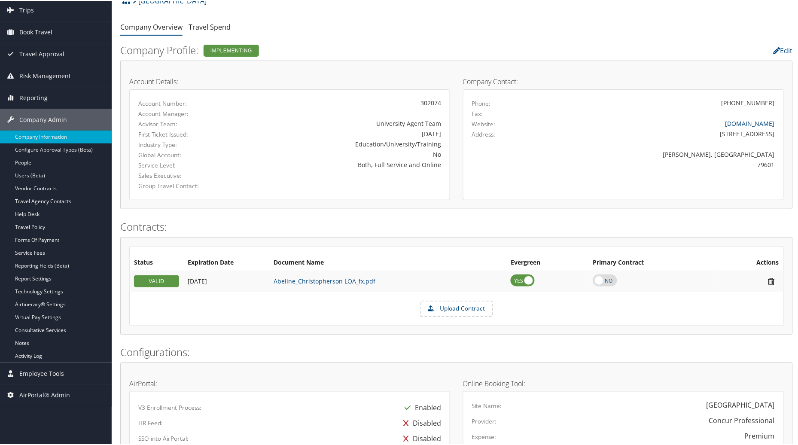
scroll to position [0, 0]
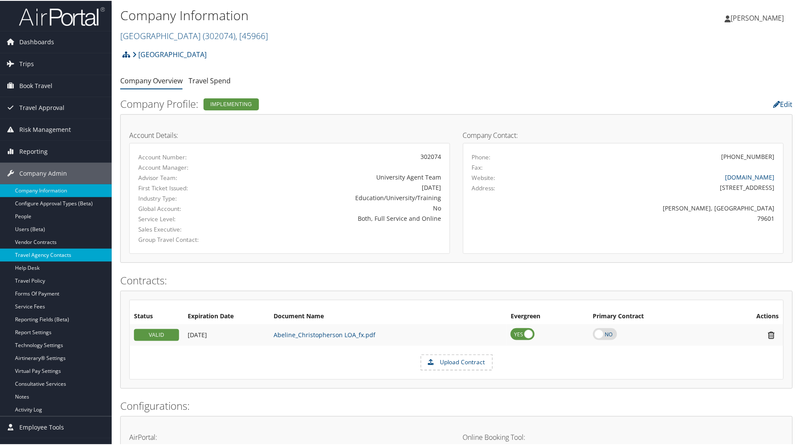
click at [27, 255] on link "Travel Agency Contacts" at bounding box center [56, 254] width 112 height 13
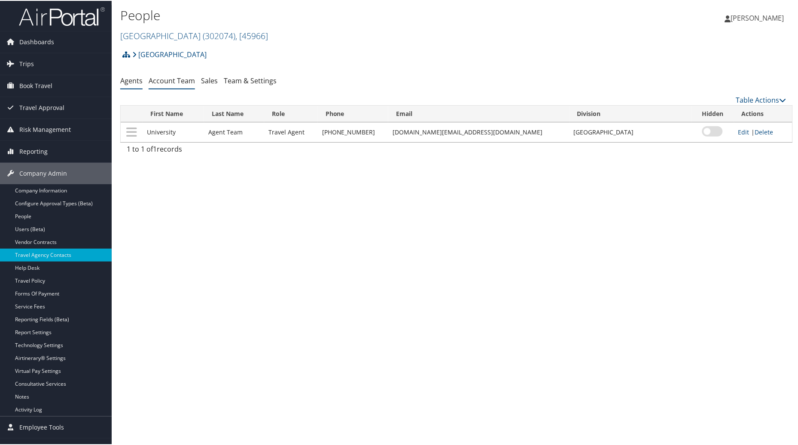
click at [173, 84] on link "Account Team" at bounding box center [172, 79] width 46 height 9
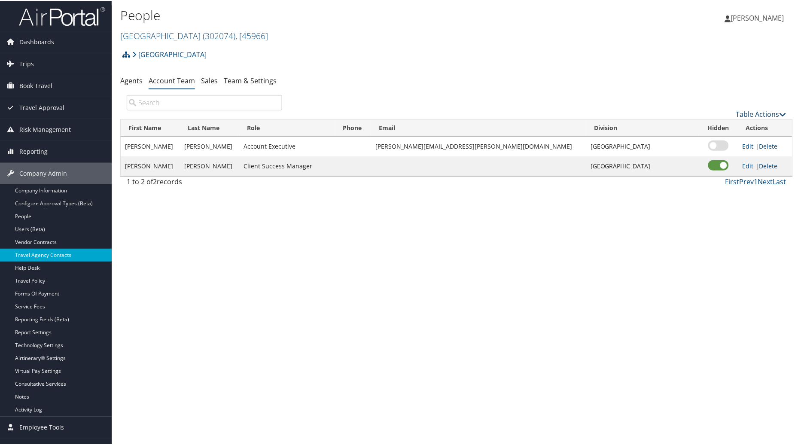
click at [740, 115] on link "Table Actions" at bounding box center [761, 113] width 50 height 9
click at [716, 126] on link "Add Team Member" at bounding box center [732, 126] width 113 height 15
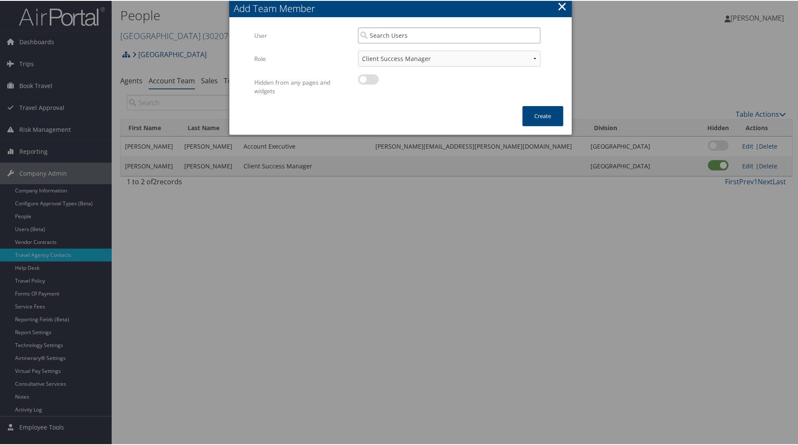
click at [403, 35] on input "search" at bounding box center [449, 35] width 183 height 16
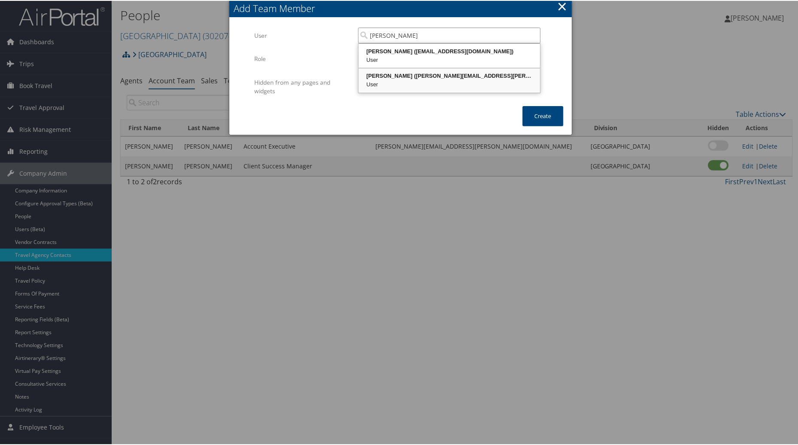
click at [407, 82] on div "User" at bounding box center [449, 83] width 179 height 9
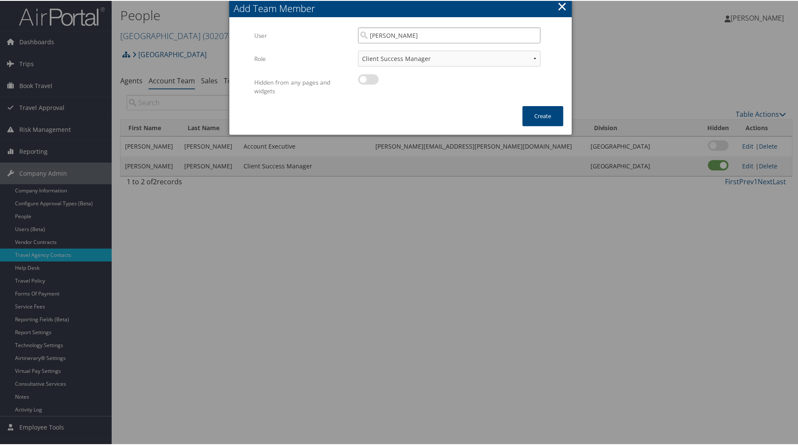
type input "[PERSON_NAME]"
click at [533, 58] on select "Client Success Manager Account Executive Operations Manager" at bounding box center [449, 58] width 183 height 16
select select "OM"
click at [358, 50] on select "Client Success Manager Account Executive Operations Manager" at bounding box center [449, 58] width 183 height 16
drag, startPoint x: 536, startPoint y: 115, endPoint x: 536, endPoint y: 150, distance: 35.6
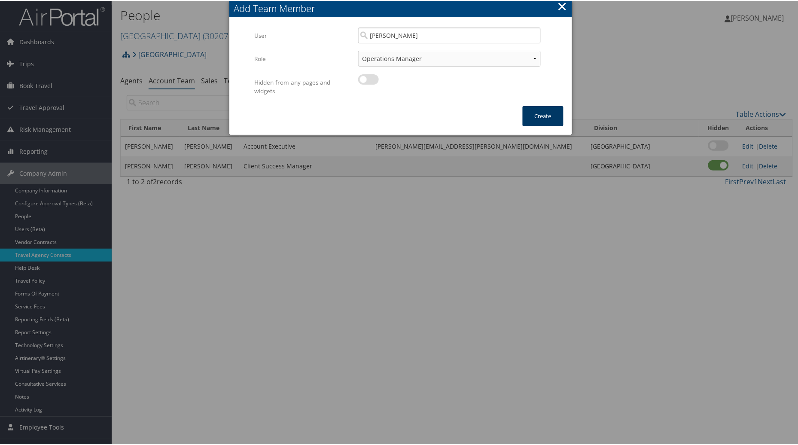
click at [537, 115] on button "Create" at bounding box center [543, 115] width 41 height 20
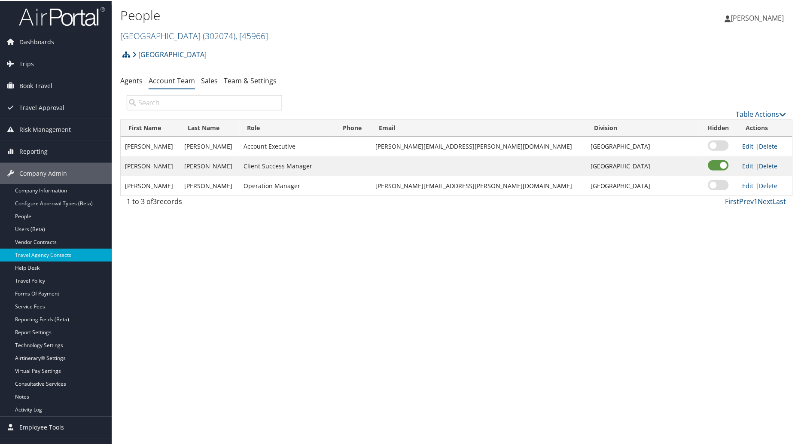
click at [743, 164] on link "Edit" at bounding box center [748, 165] width 11 height 8
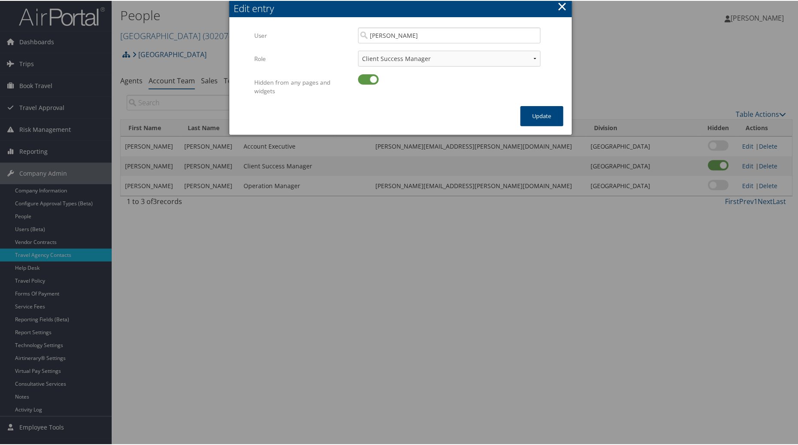
click at [371, 78] on label at bounding box center [368, 78] width 21 height 10
click at [368, 78] on input "checkbox" at bounding box center [365, 80] width 6 height 6
checkbox input "false"
click at [543, 116] on button "Update" at bounding box center [542, 115] width 43 height 20
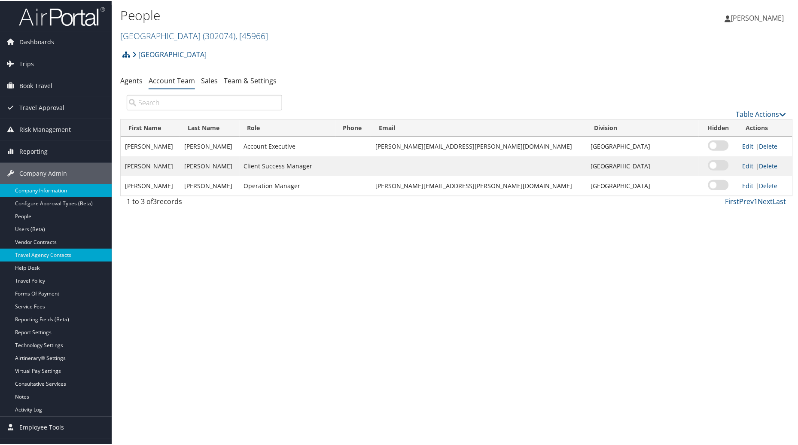
click at [52, 189] on link "Company Information" at bounding box center [56, 189] width 112 height 13
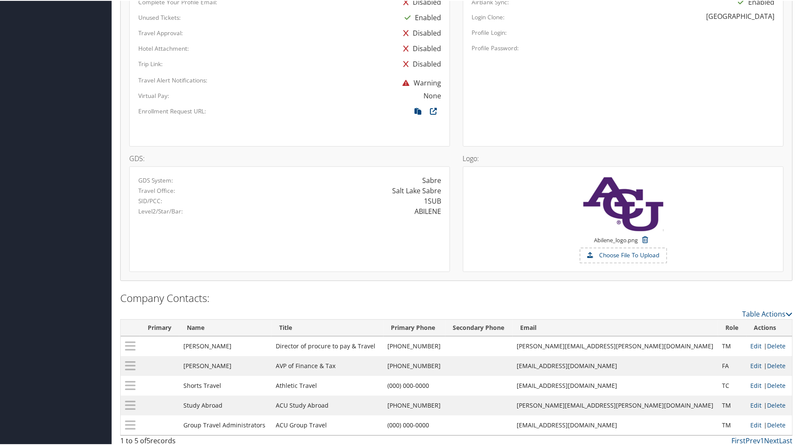
scroll to position [527, 0]
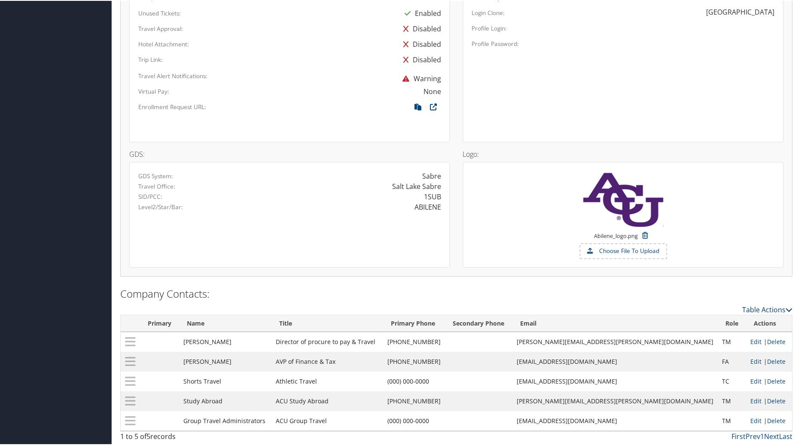
click at [772, 304] on link "Table Actions" at bounding box center [768, 308] width 50 height 9
click at [700, 315] on link "New Contact" at bounding box center [732, 321] width 113 height 15
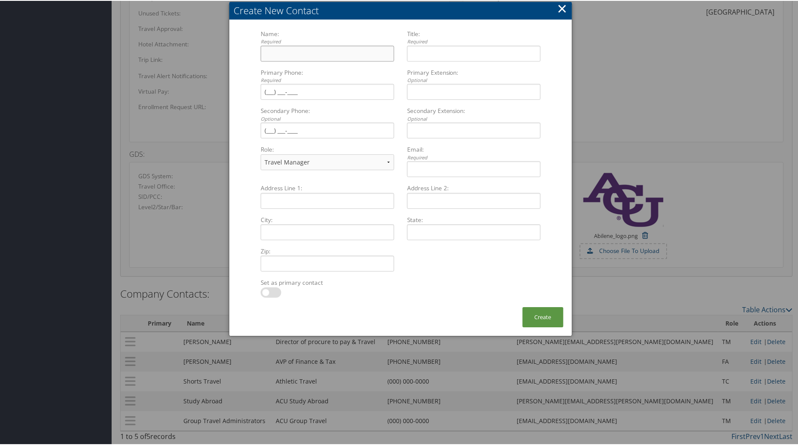
click at [298, 51] on input "Name: Required Multiple values The selected items contain different values for …" at bounding box center [328, 53] width 134 height 16
type input "Concur Request ID"
type input "Not attached to Concur"
click at [388, 155] on select "Travel Manager Executive Purchasing/Legal Finance HR Manager Technical contact" at bounding box center [328, 161] width 134 height 16
select select "TC"
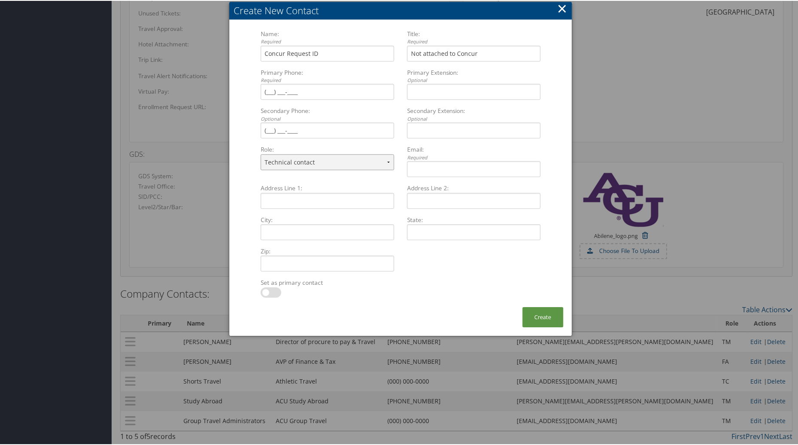
click at [261, 153] on select "Travel Manager Executive Purchasing/Legal Finance HR Manager Technical contact" at bounding box center [328, 161] width 134 height 16
click at [267, 91] on input "Primary Phone: Required Multiple values The selected items contain different va…" at bounding box center [328, 91] width 134 height 16
type input "(000) 000-0000"
click at [320, 50] on input "Concur Request ID" at bounding box center [328, 53] width 134 height 16
type input "Concur Request ID /Not required"
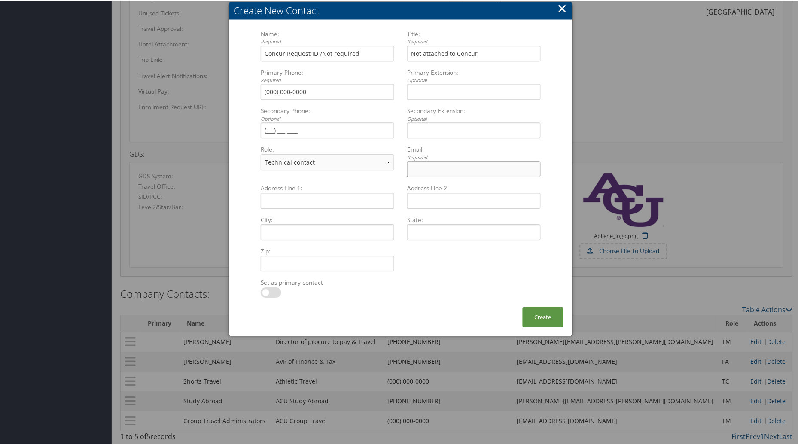
click at [441, 163] on input "Email: Required Multiple values The selected items contain different values for…" at bounding box center [474, 168] width 134 height 16
type input "[EMAIL_ADDRESS][DOMAIN_NAME]"
click at [564, 316] on div "Create" at bounding box center [543, 320] width 58 height 29
click at [546, 316] on button "Create" at bounding box center [543, 316] width 41 height 20
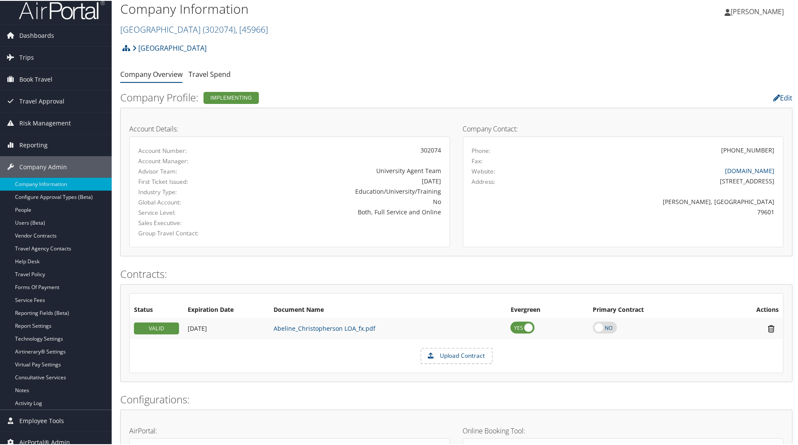
scroll to position [0, 0]
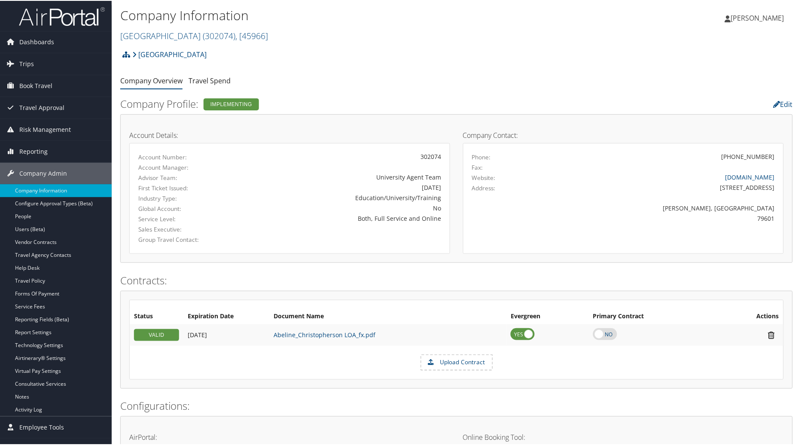
drag, startPoint x: 800, startPoint y: 272, endPoint x: 493, endPoint y: 35, distance: 388.0
click at [493, 35] on h2 "[GEOGRAPHIC_DATA][DEMOGRAPHIC_DATA] ( 302074 ) , [ 45966 ]" at bounding box center [344, 34] width 448 height 15
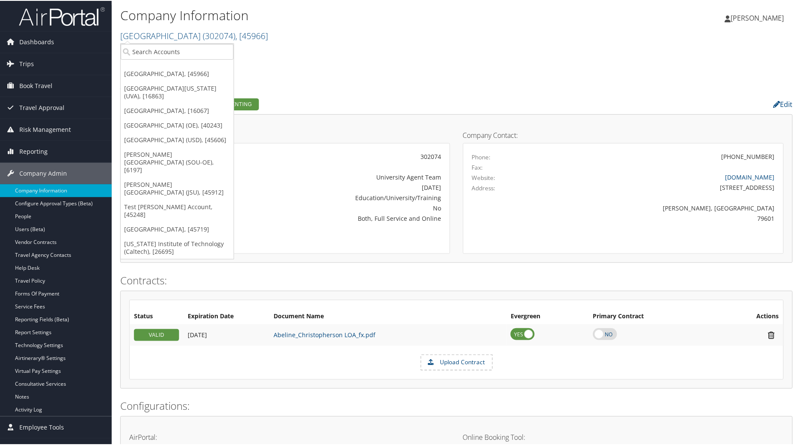
click at [471, 52] on div "Abilene [DEMOGRAPHIC_DATA] University Account Structure [GEOGRAPHIC_DATA][DEMOG…" at bounding box center [456, 56] width 673 height 23
